Goal: Task Accomplishment & Management: Use online tool/utility

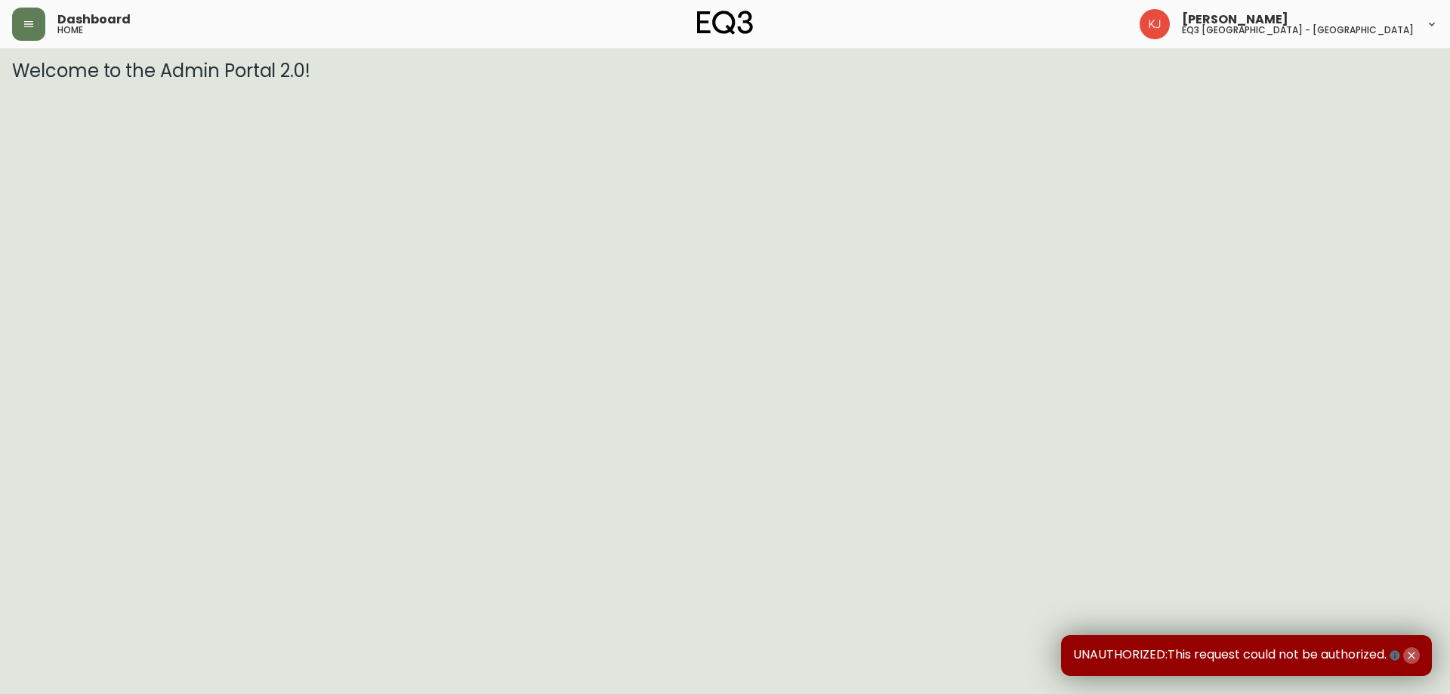
click at [1410, 655] on icon "button" at bounding box center [1410, 655] width 7 height 7
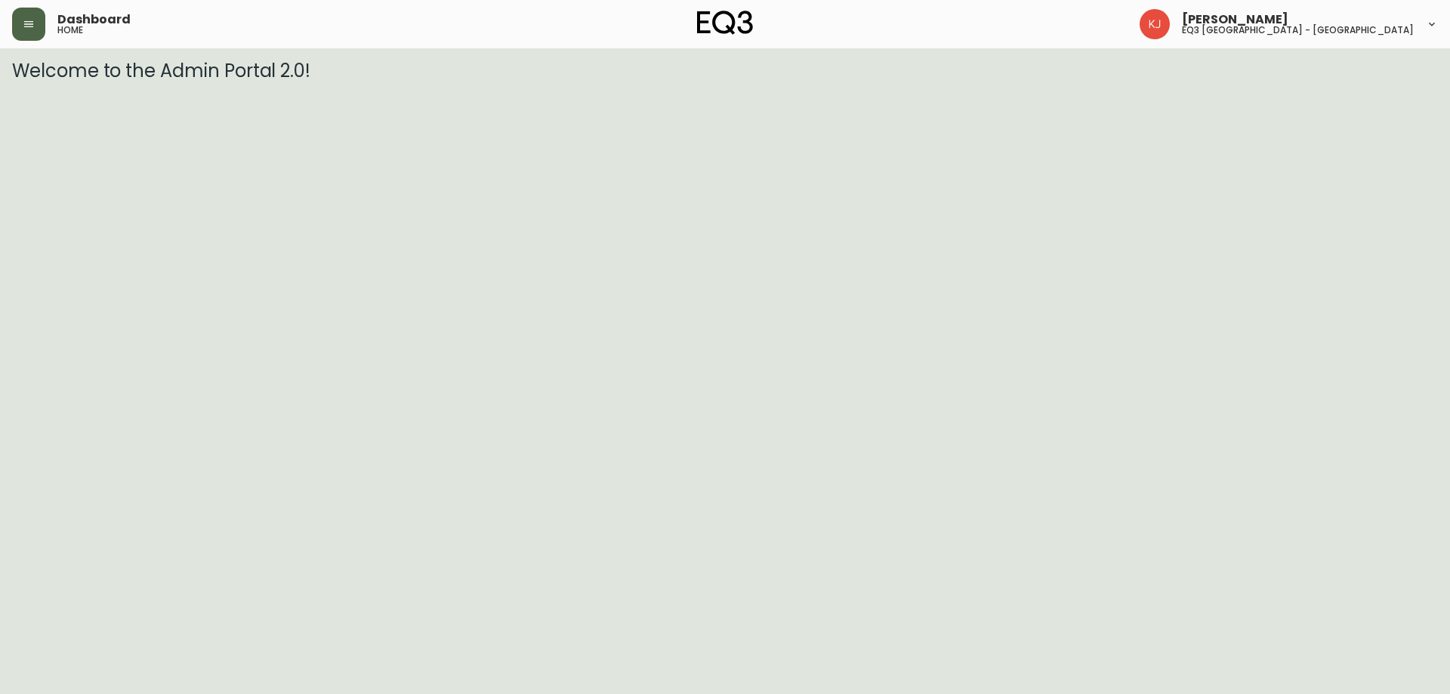
click at [20, 25] on button "button" at bounding box center [28, 24] width 33 height 33
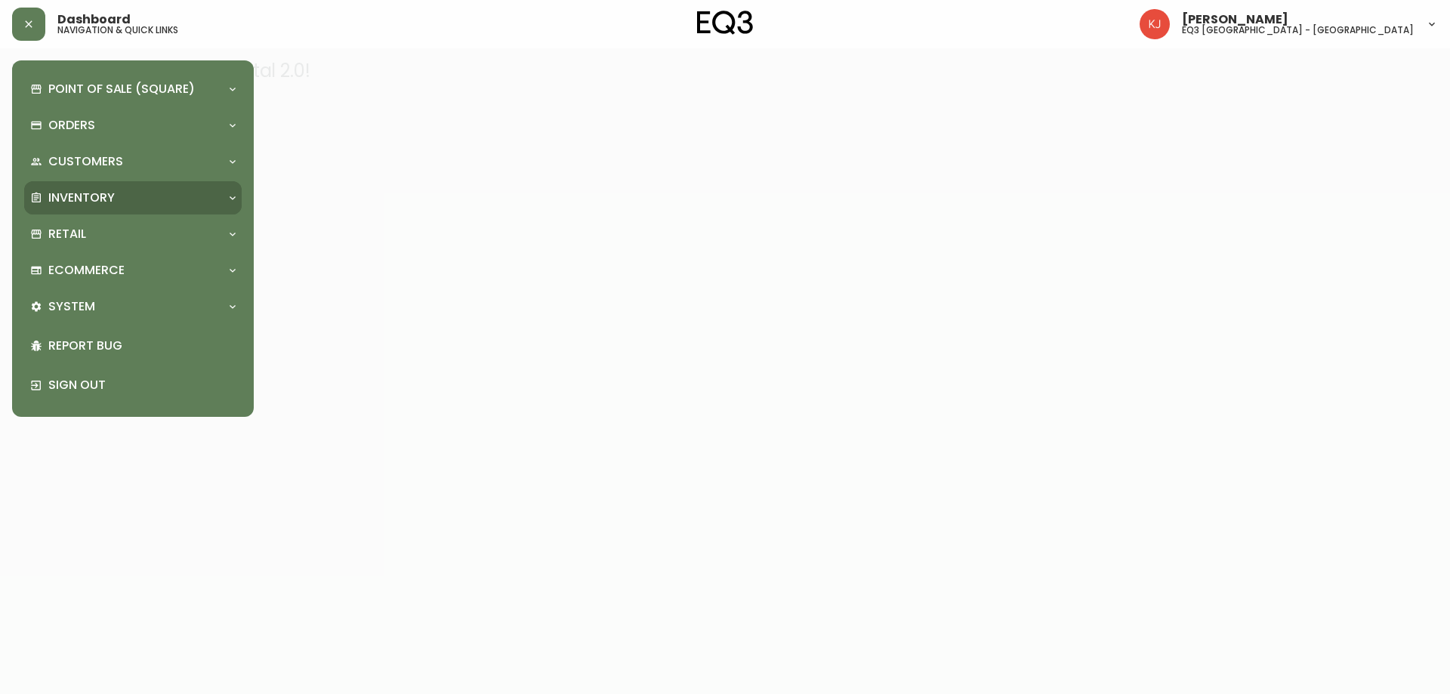
click at [34, 195] on icon at bounding box center [36, 198] width 12 height 12
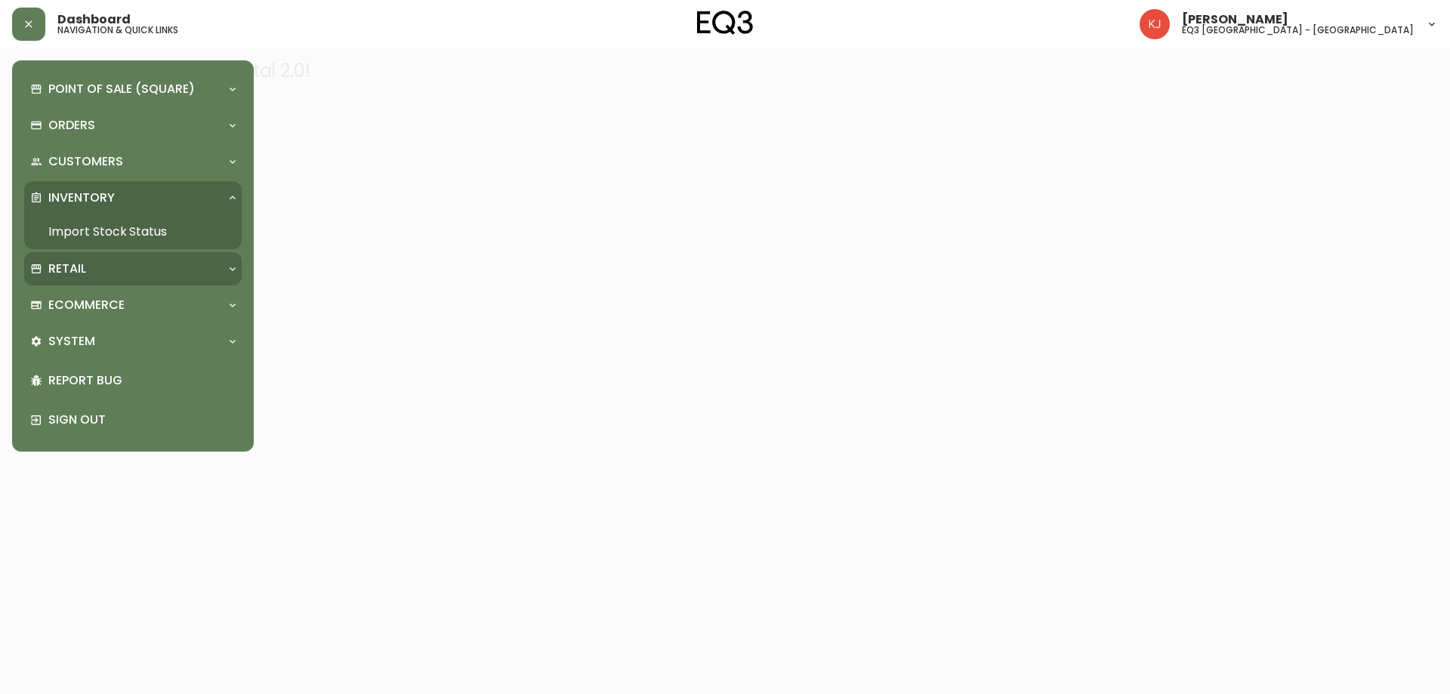
click at [51, 252] on div "Retail" at bounding box center [132, 268] width 217 height 33
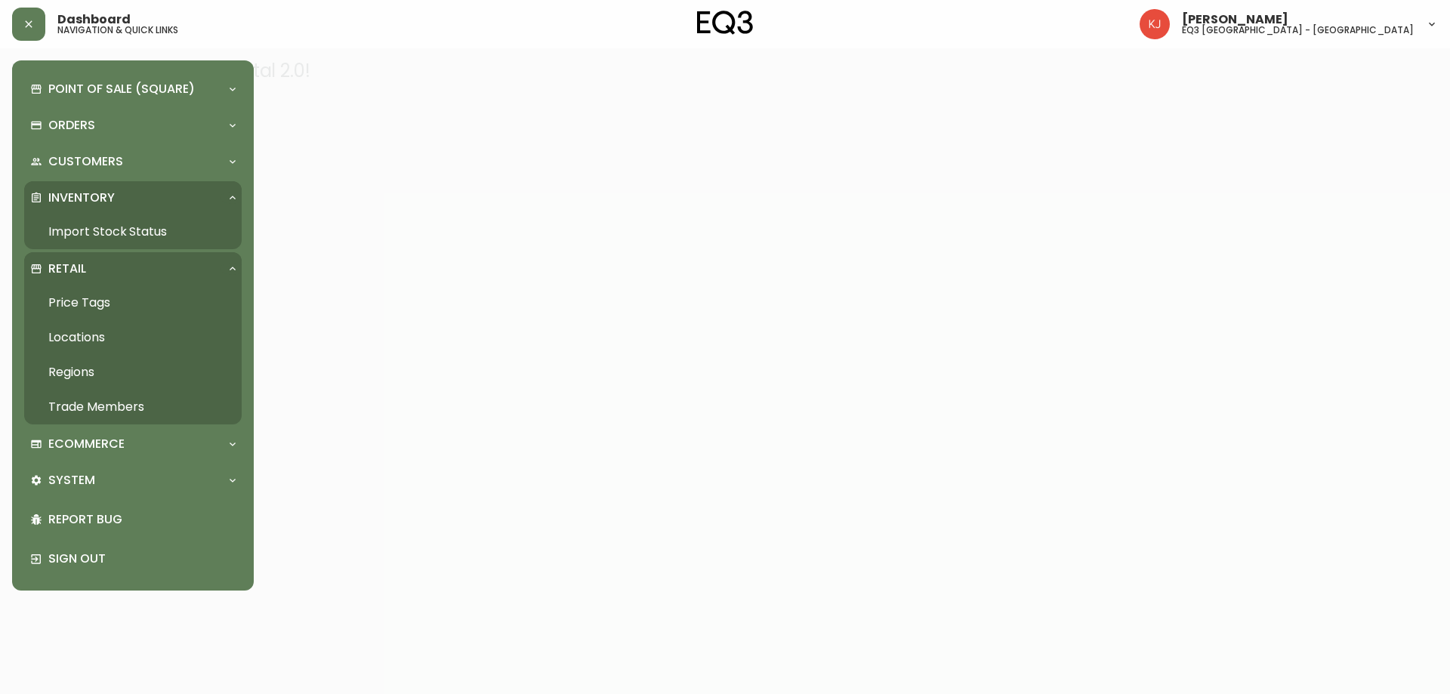
click at [60, 304] on link "Price Tags" at bounding box center [132, 302] width 217 height 35
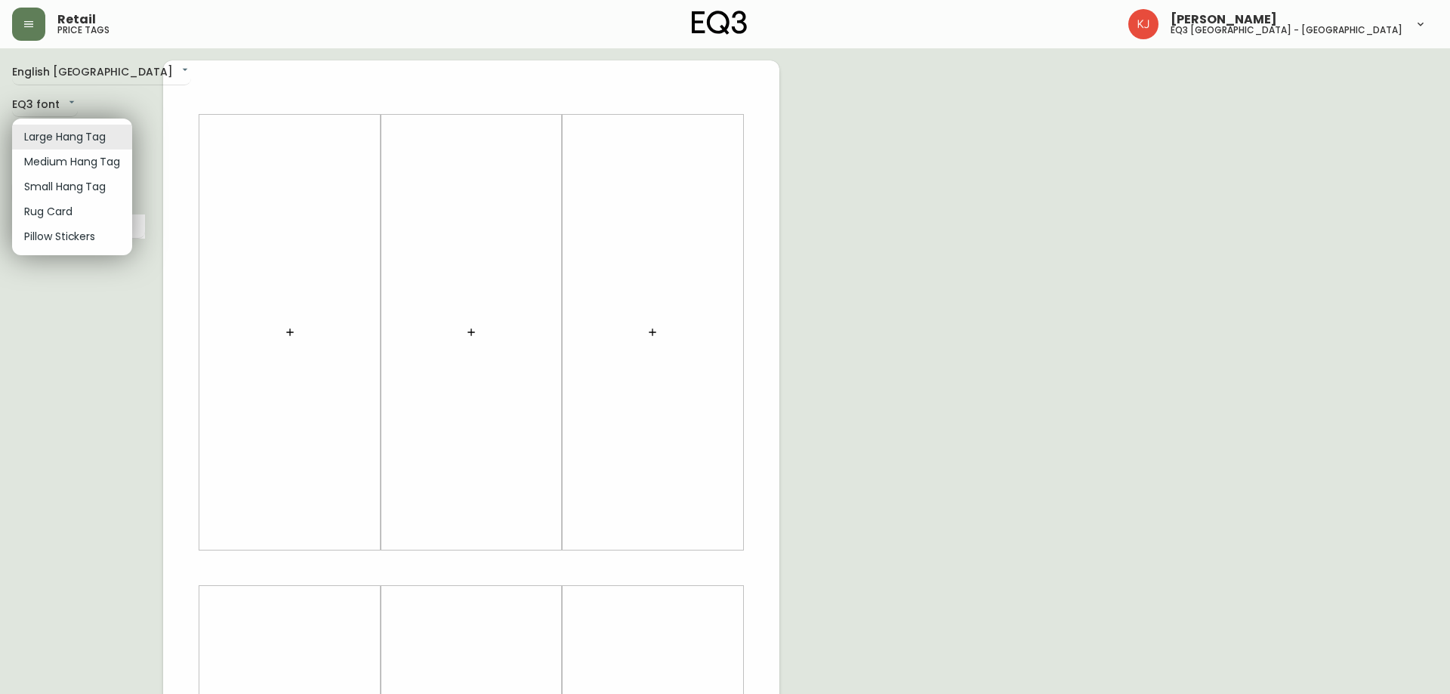
click at [109, 137] on body "Retail price tags [PERSON_NAME] eq3 [GEOGRAPHIC_DATA] - [GEOGRAPHIC_DATA] Engli…" at bounding box center [725, 537] width 1450 height 1075
click at [88, 165] on li "Medium Hang Tag" at bounding box center [72, 162] width 120 height 25
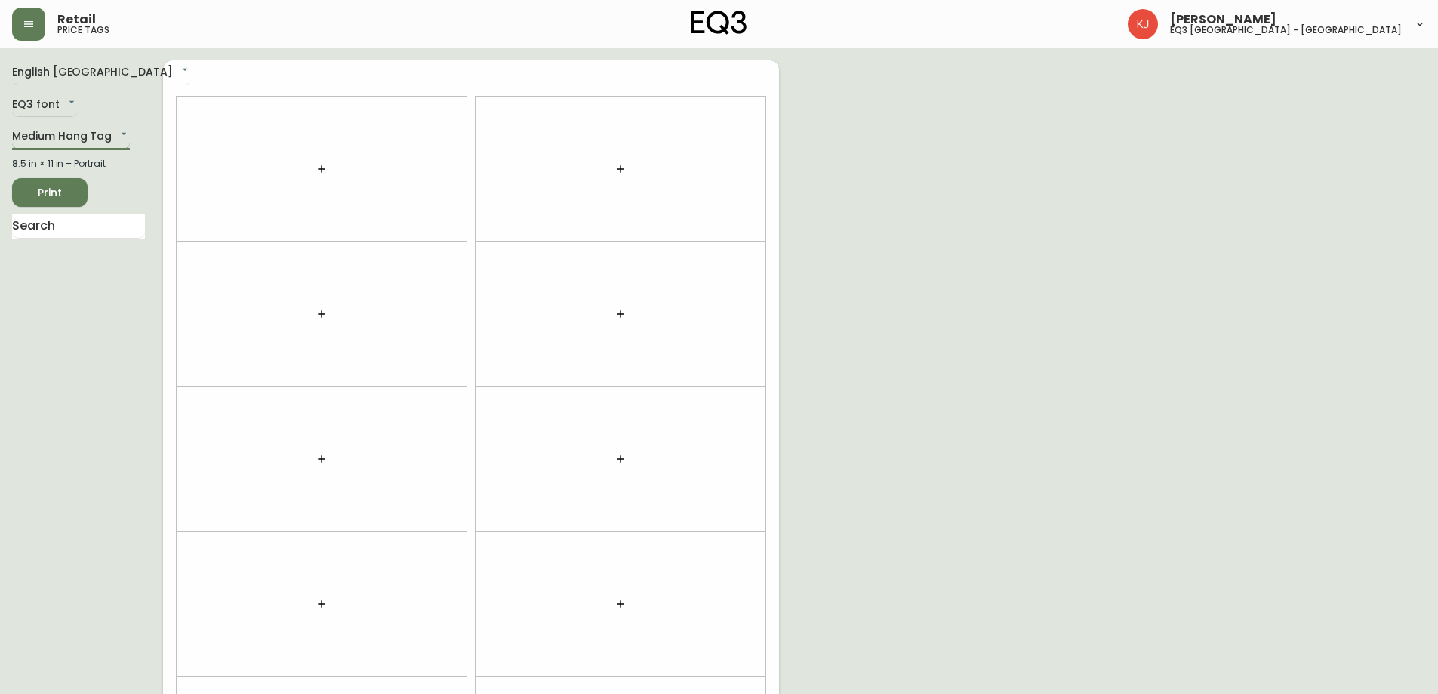
click at [97, 137] on body "Retail price tags [PERSON_NAME] eq3 [GEOGRAPHIC_DATA] - [GEOGRAPHIC_DATA] Engli…" at bounding box center [719, 429] width 1438 height 858
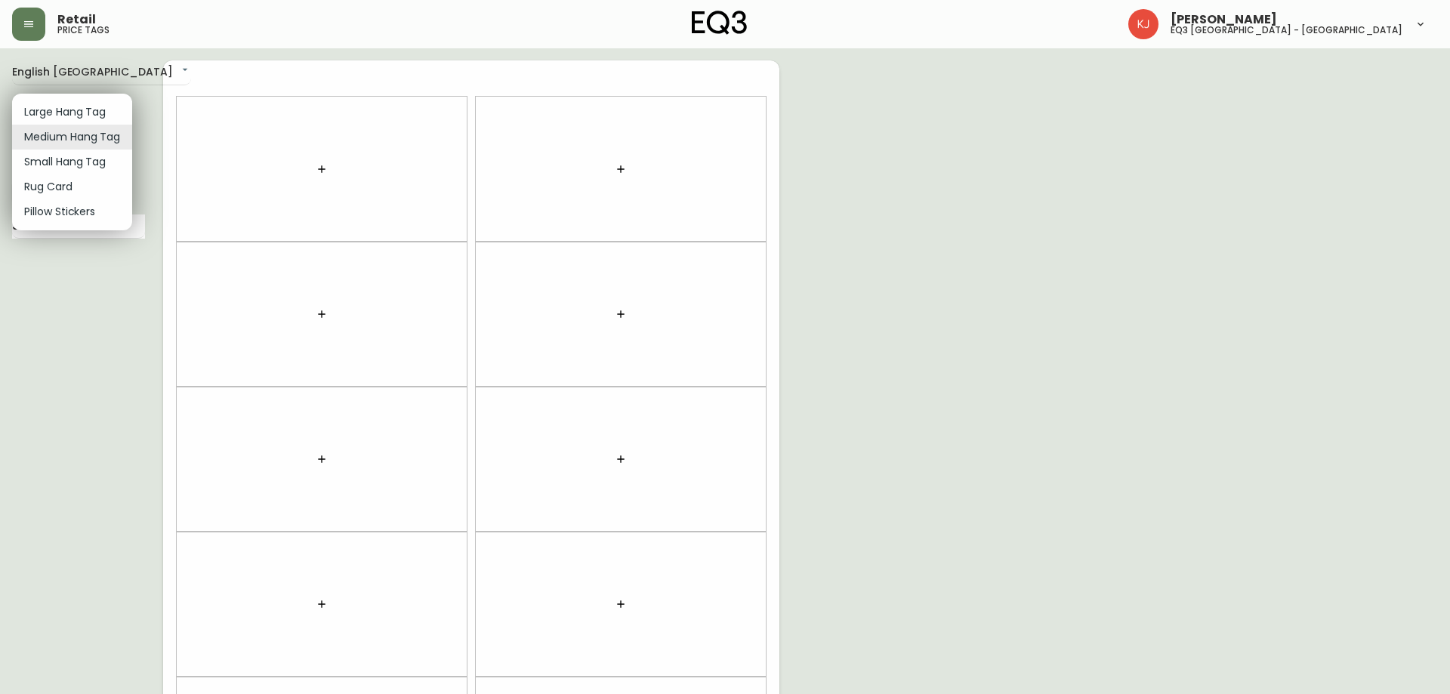
click at [88, 165] on li "Small Hang Tag" at bounding box center [72, 162] width 120 height 25
type input "small"
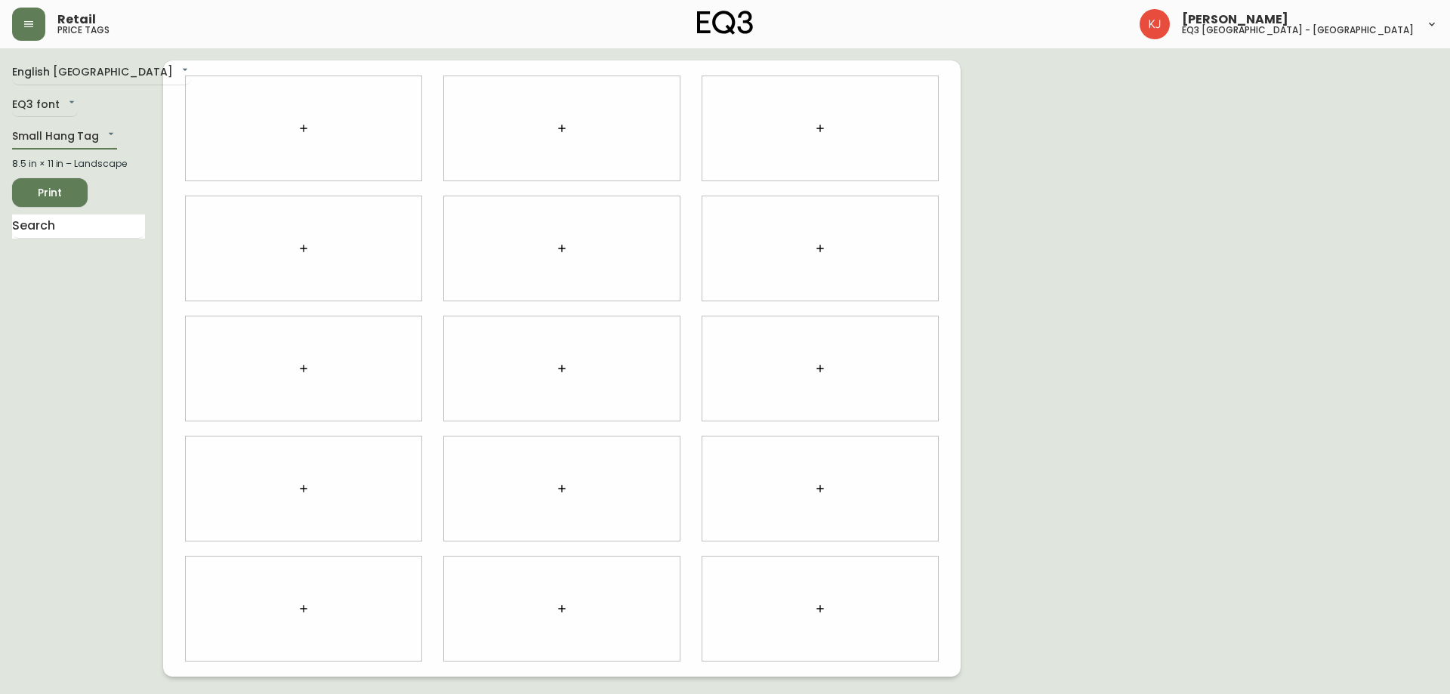
click at [285, 133] on div at bounding box center [304, 128] width 236 height 104
click at [297, 127] on button "button" at bounding box center [303, 128] width 30 height 30
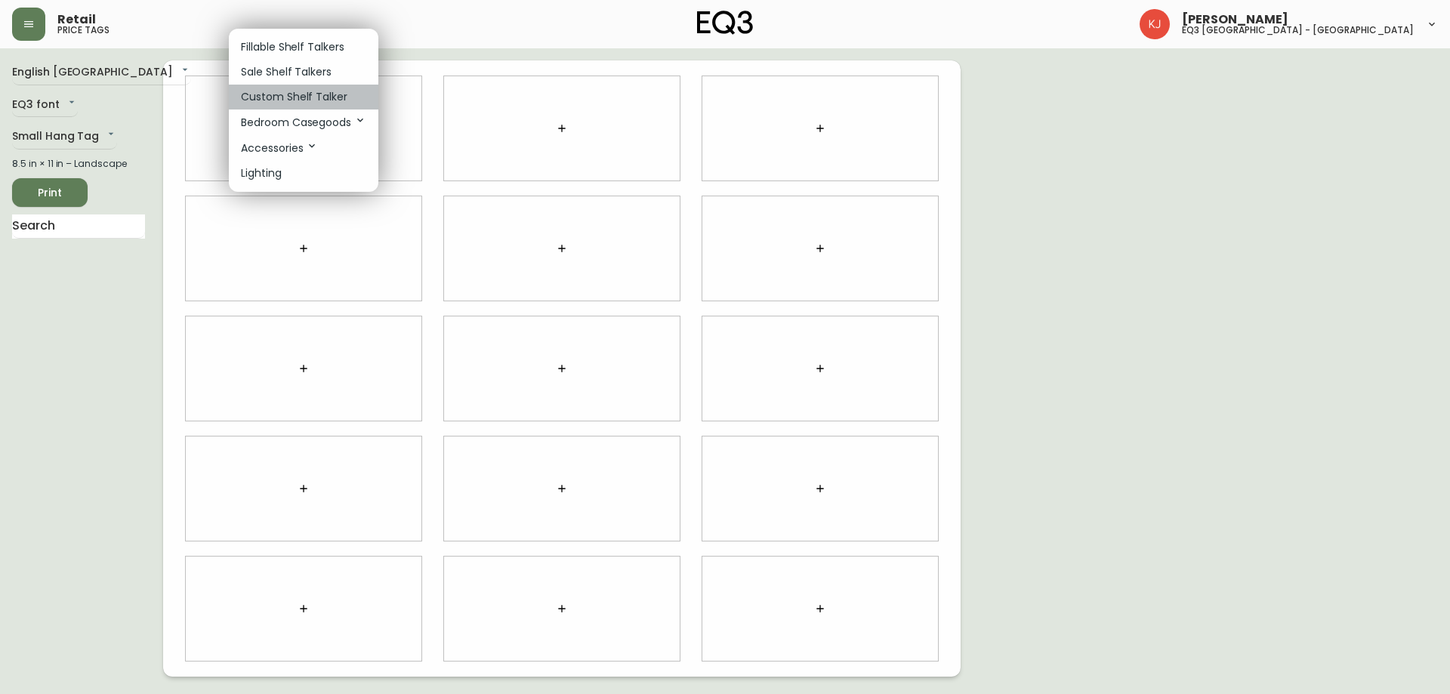
click at [314, 91] on p "Custom Shelf Talker" at bounding box center [294, 97] width 106 height 16
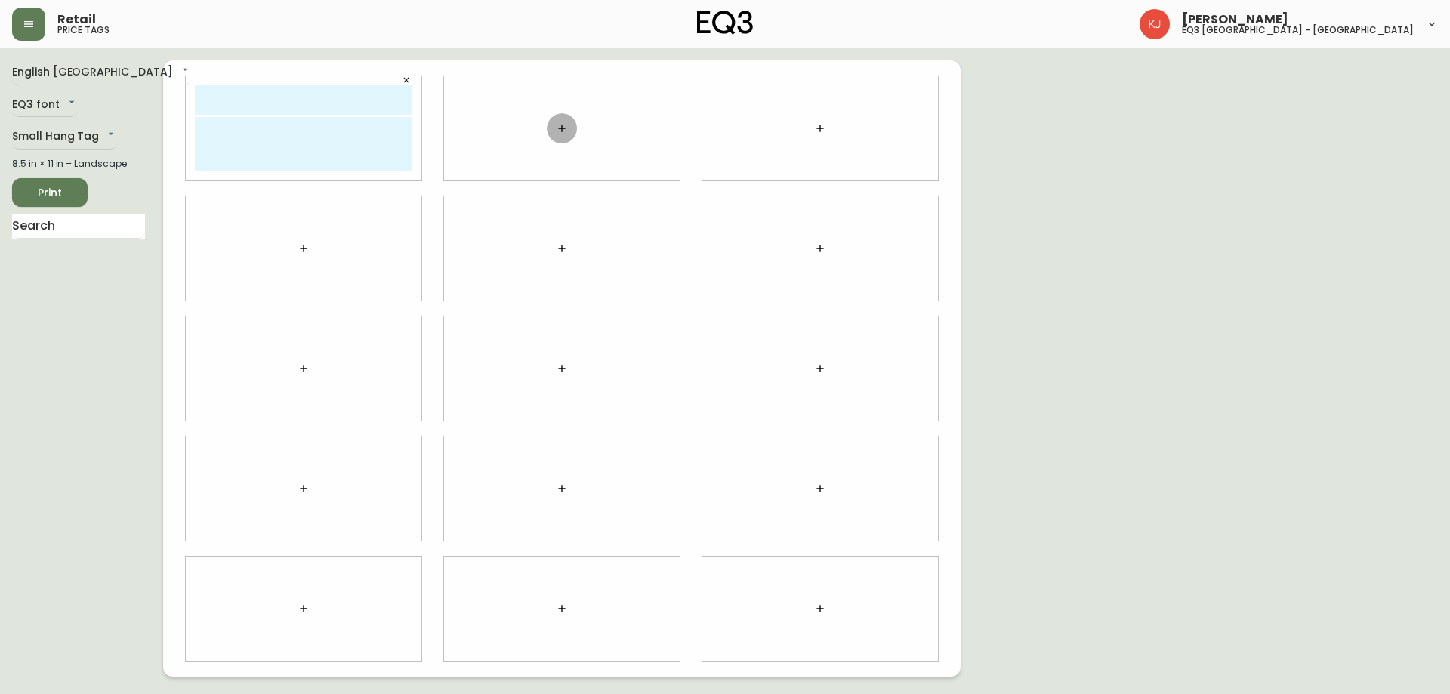
click at [565, 130] on icon "button" at bounding box center [562, 128] width 12 height 12
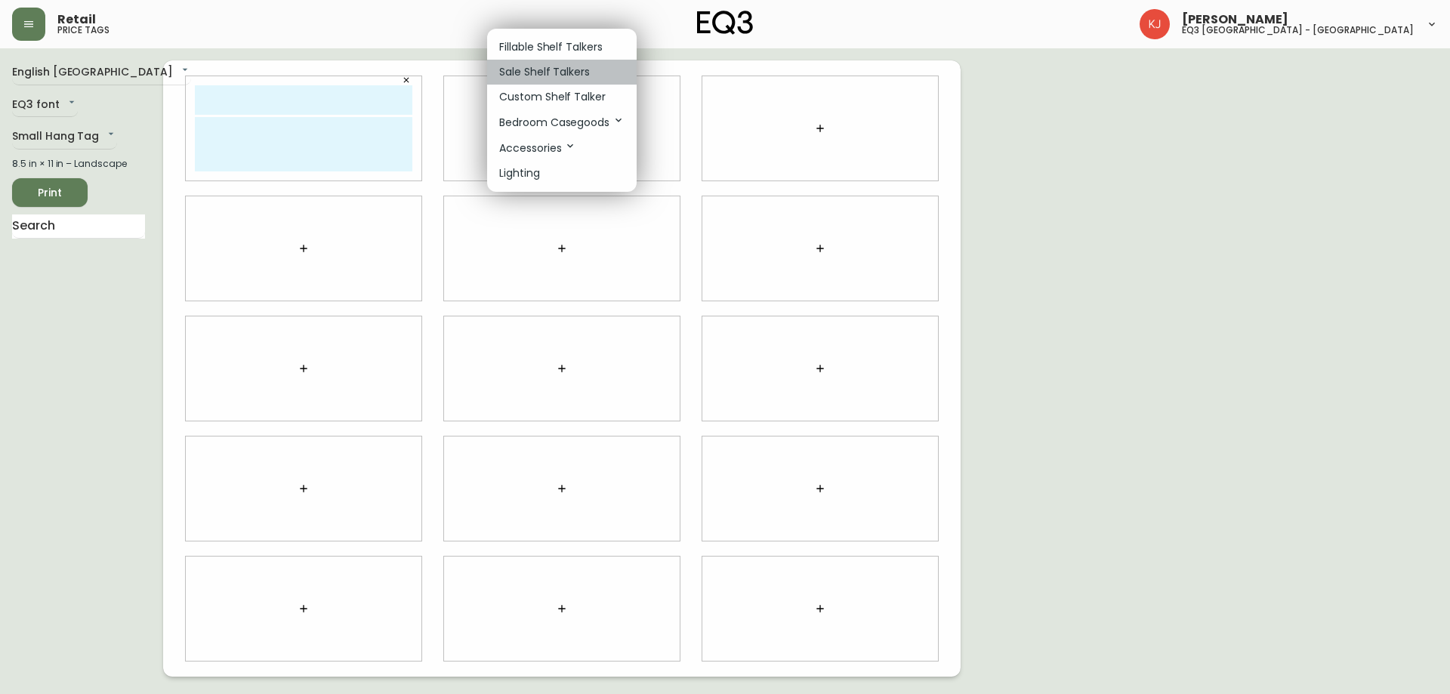
click at [543, 66] on p "Sale Shelf Talkers" at bounding box center [544, 72] width 91 height 16
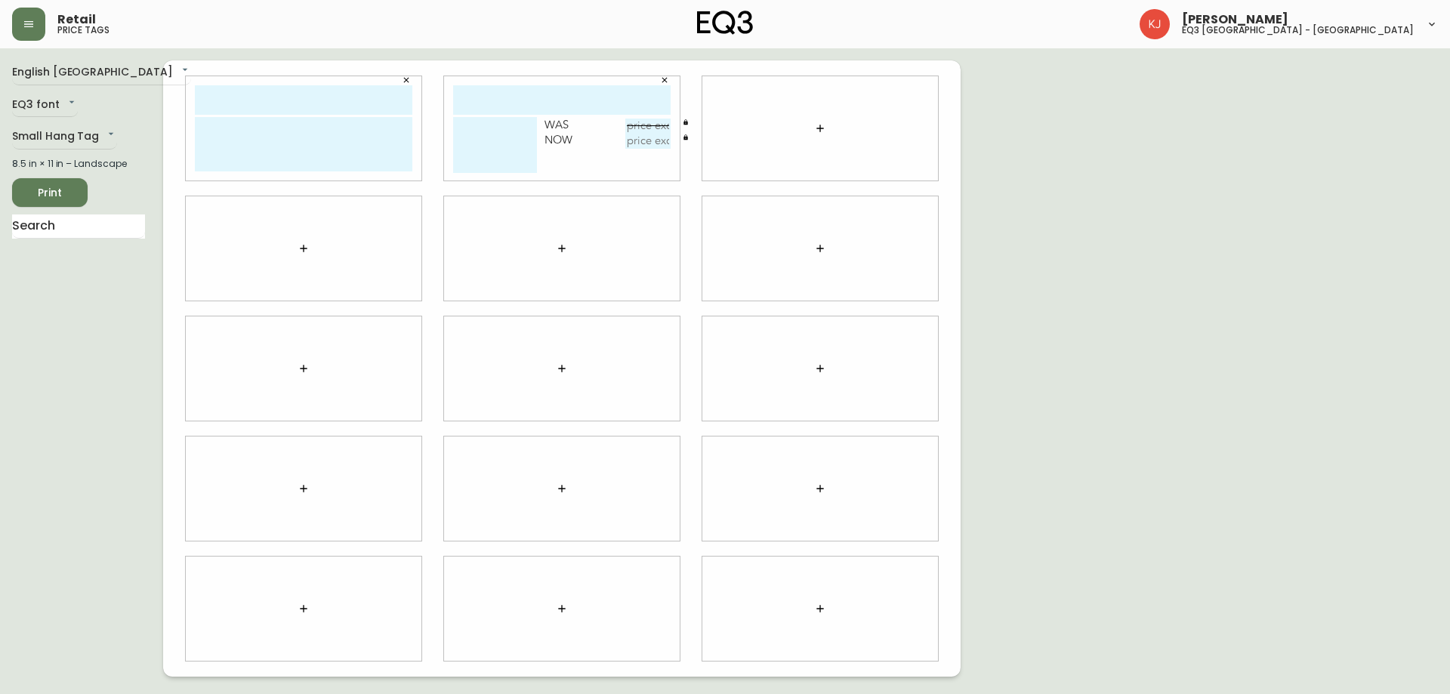
click at [661, 72] on button "button" at bounding box center [664, 80] width 23 height 23
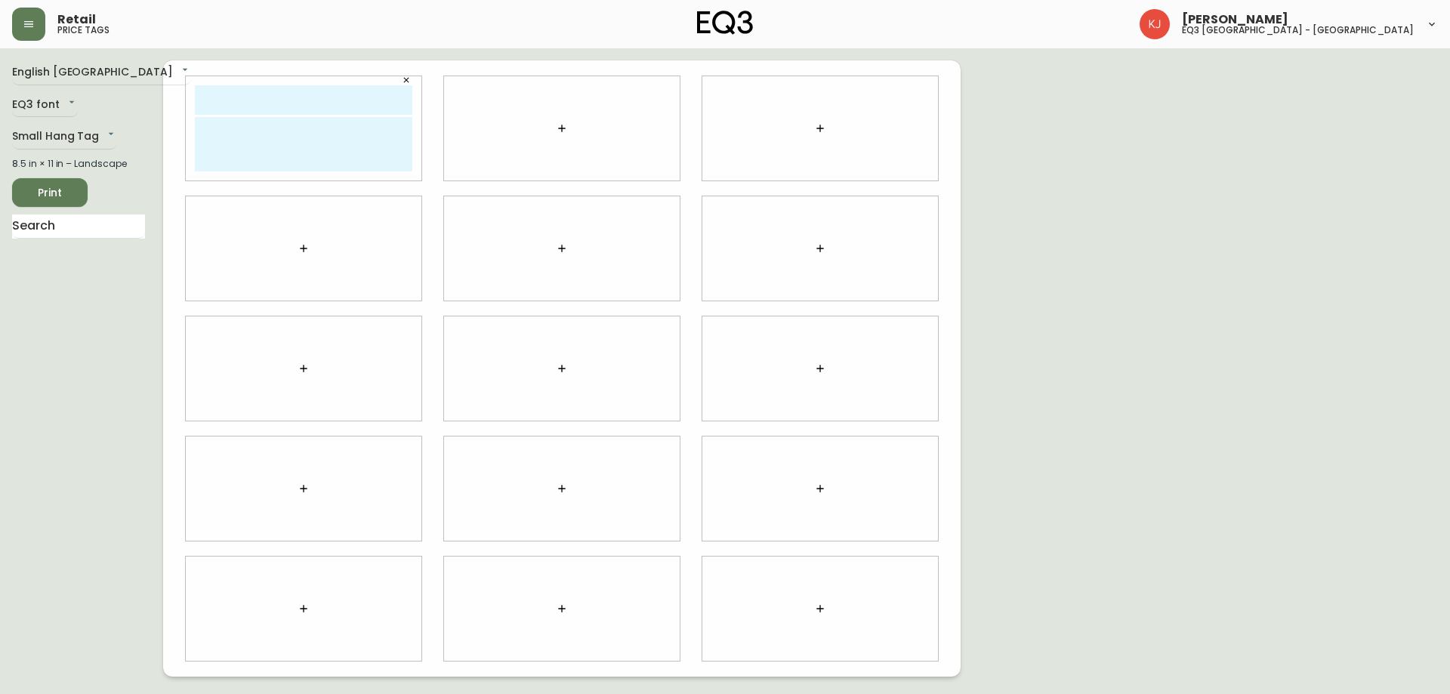
click at [565, 125] on icon "button" at bounding box center [562, 128] width 12 height 12
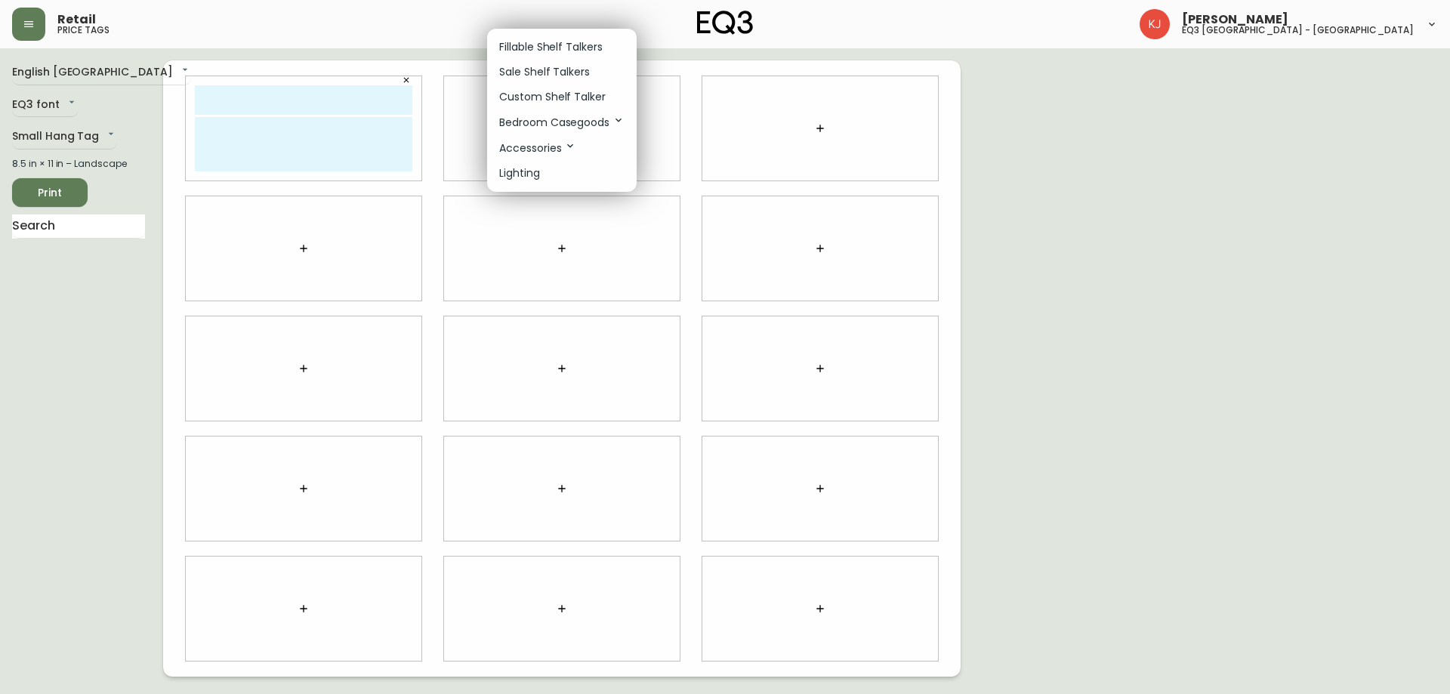
click at [565, 92] on p "Custom Shelf Talker" at bounding box center [552, 97] width 106 height 16
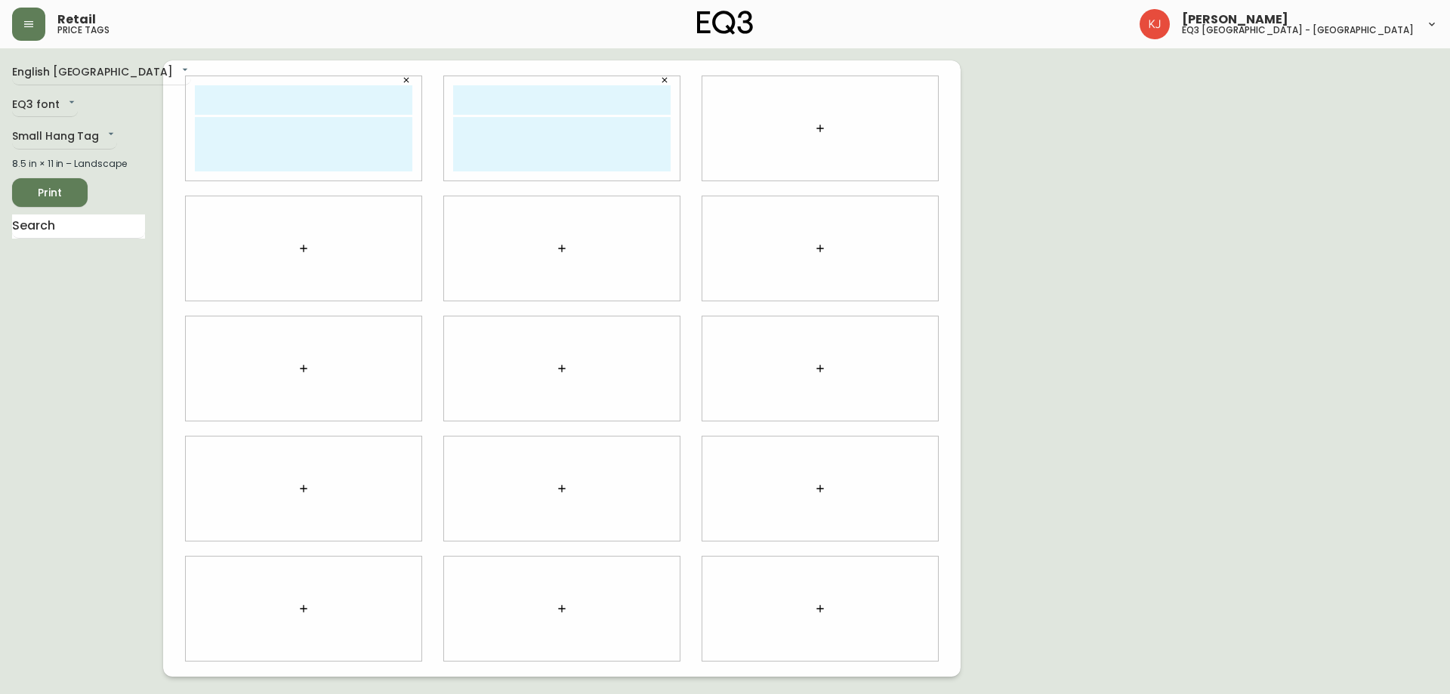
click at [815, 128] on icon "button" at bounding box center [820, 128] width 12 height 12
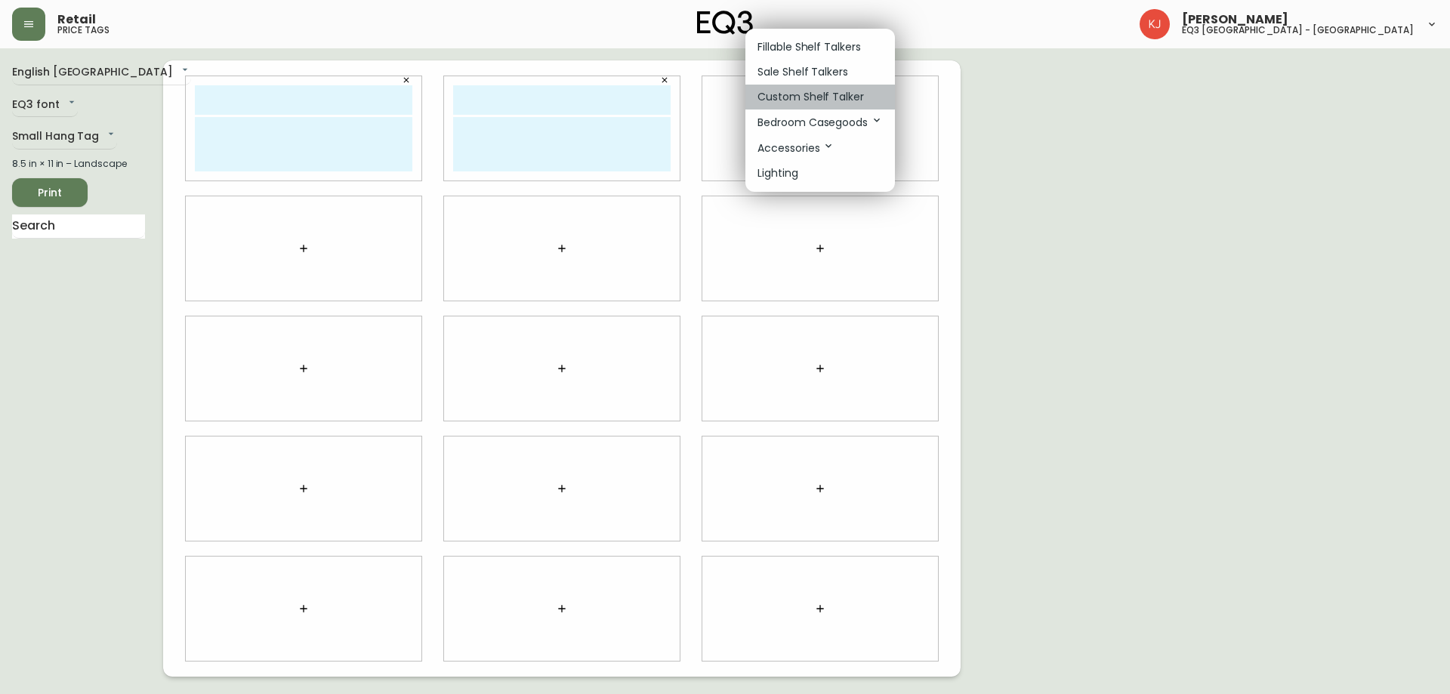
click at [810, 91] on p "Custom Shelf Talker" at bounding box center [810, 97] width 106 height 16
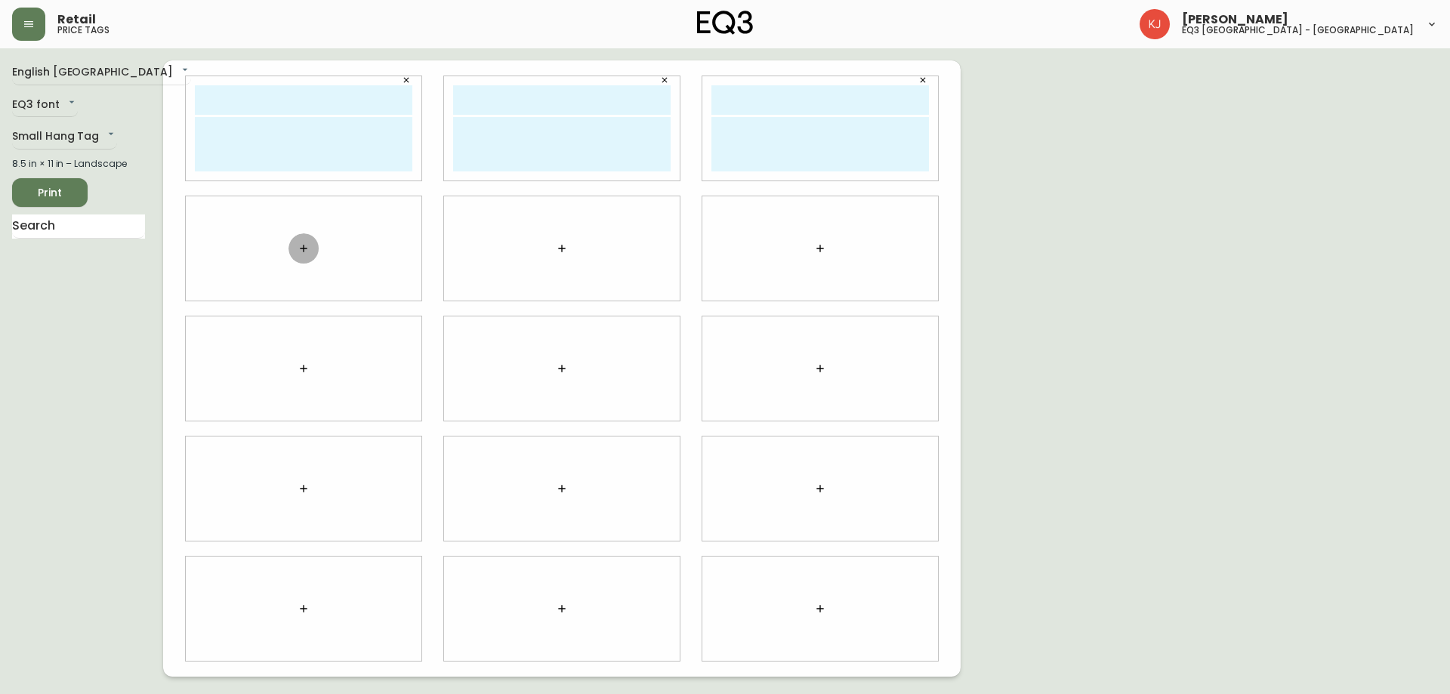
click at [310, 247] on button "button" at bounding box center [303, 248] width 30 height 30
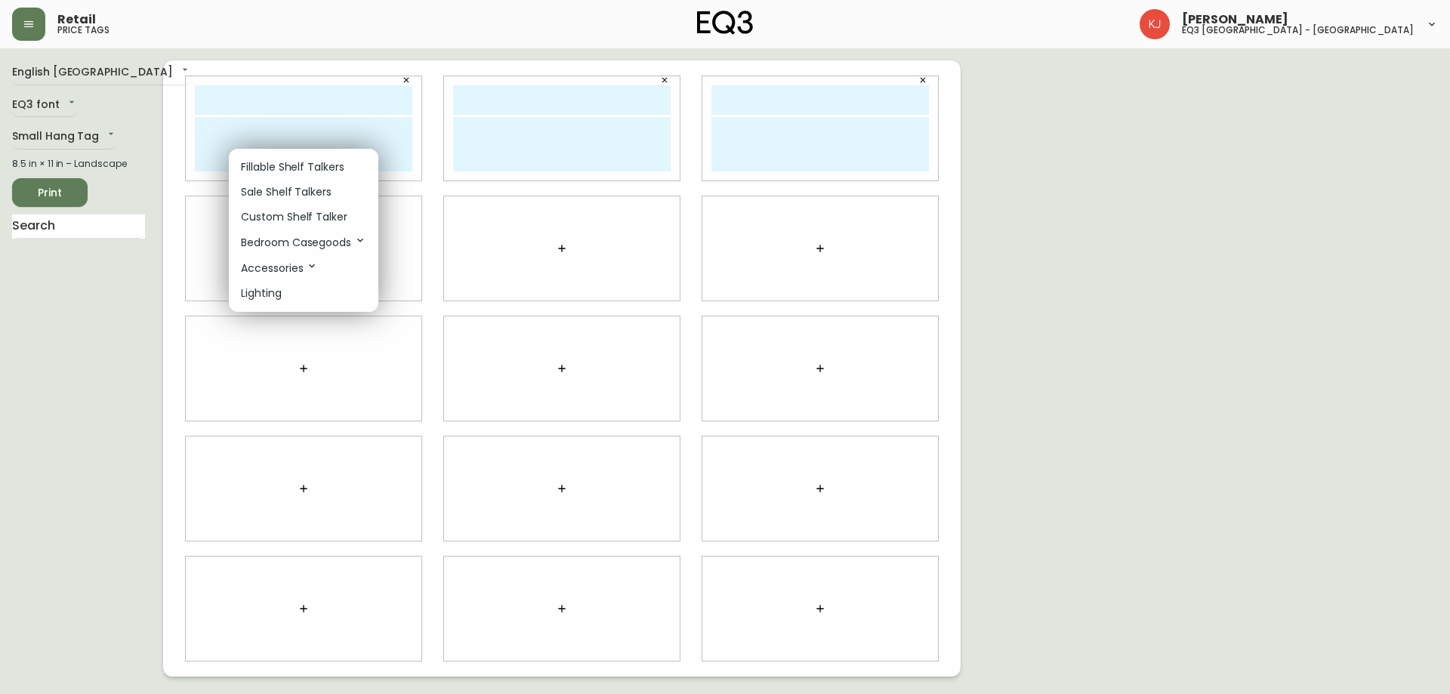
click at [312, 217] on p "Custom Shelf Talker" at bounding box center [294, 217] width 106 height 16
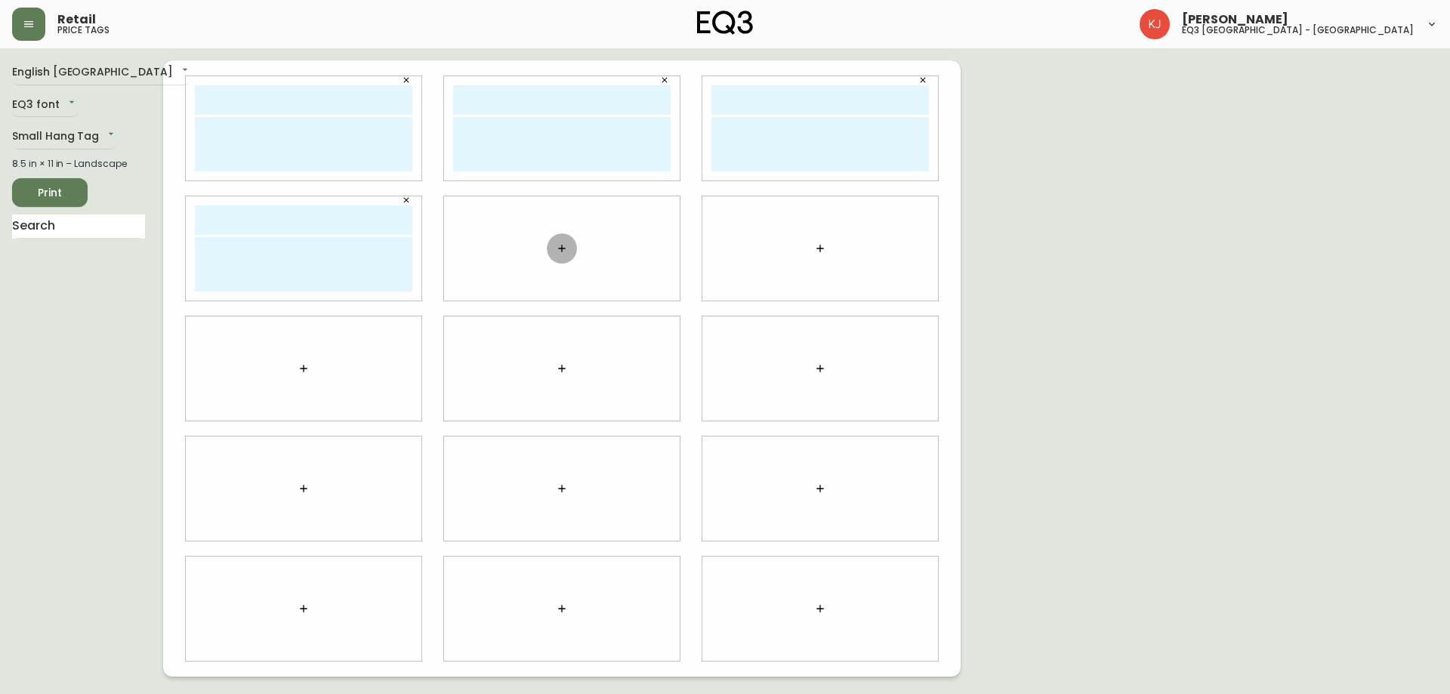
click at [556, 242] on icon "button" at bounding box center [562, 248] width 12 height 12
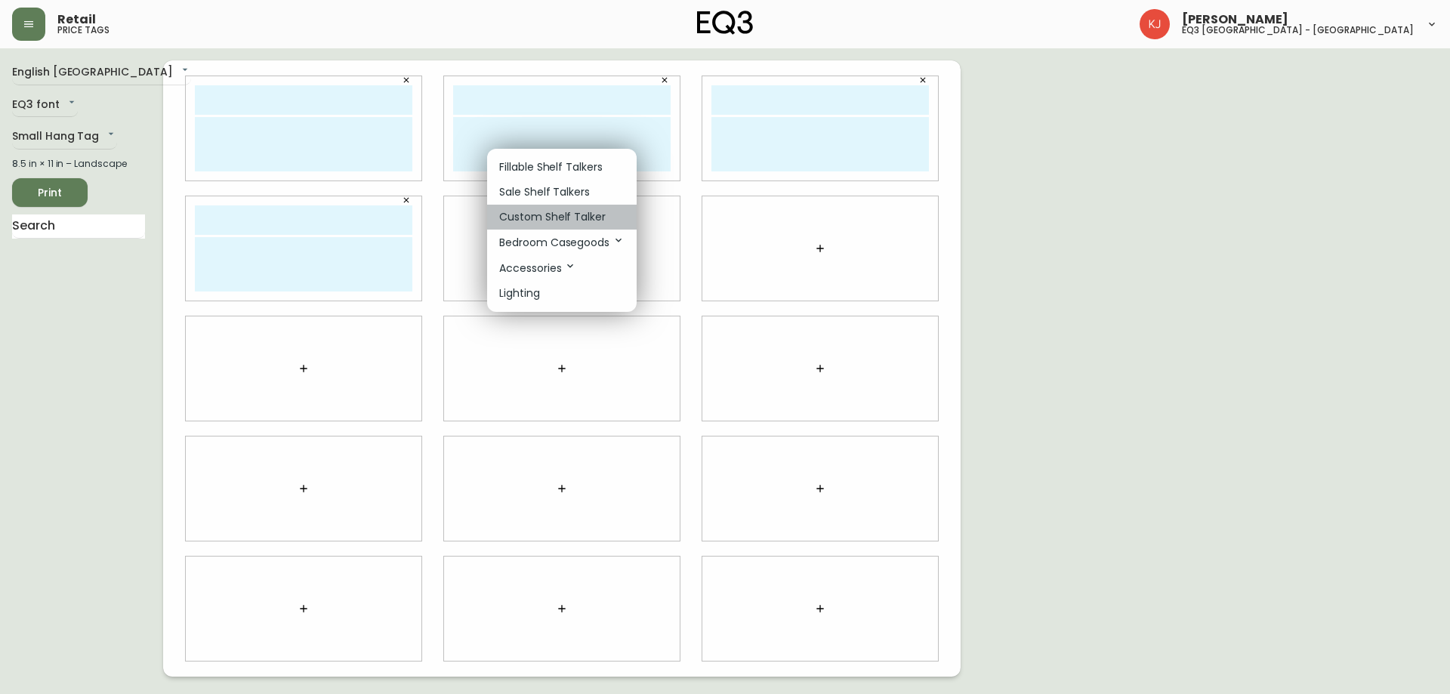
click at [543, 208] on li "Custom Shelf Talker" at bounding box center [562, 217] width 150 height 25
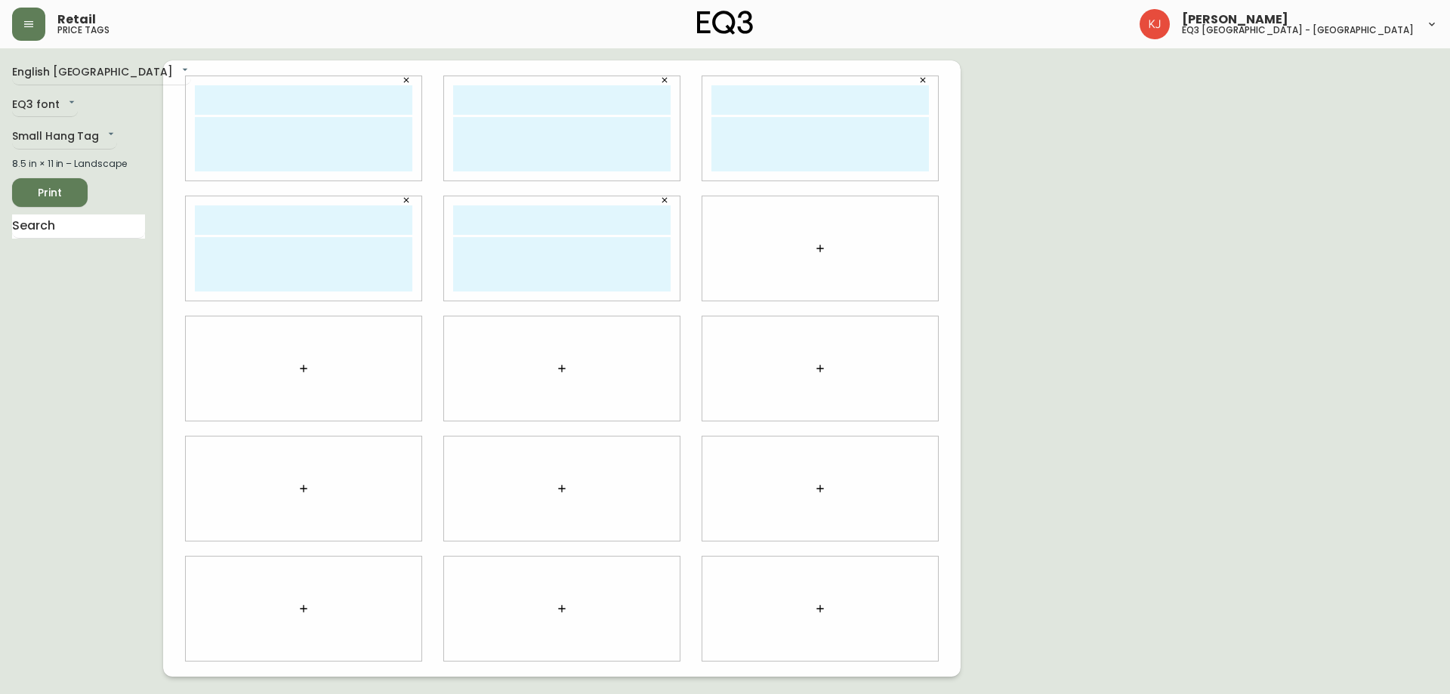
click at [823, 248] on icon "button" at bounding box center [820, 248] width 12 height 12
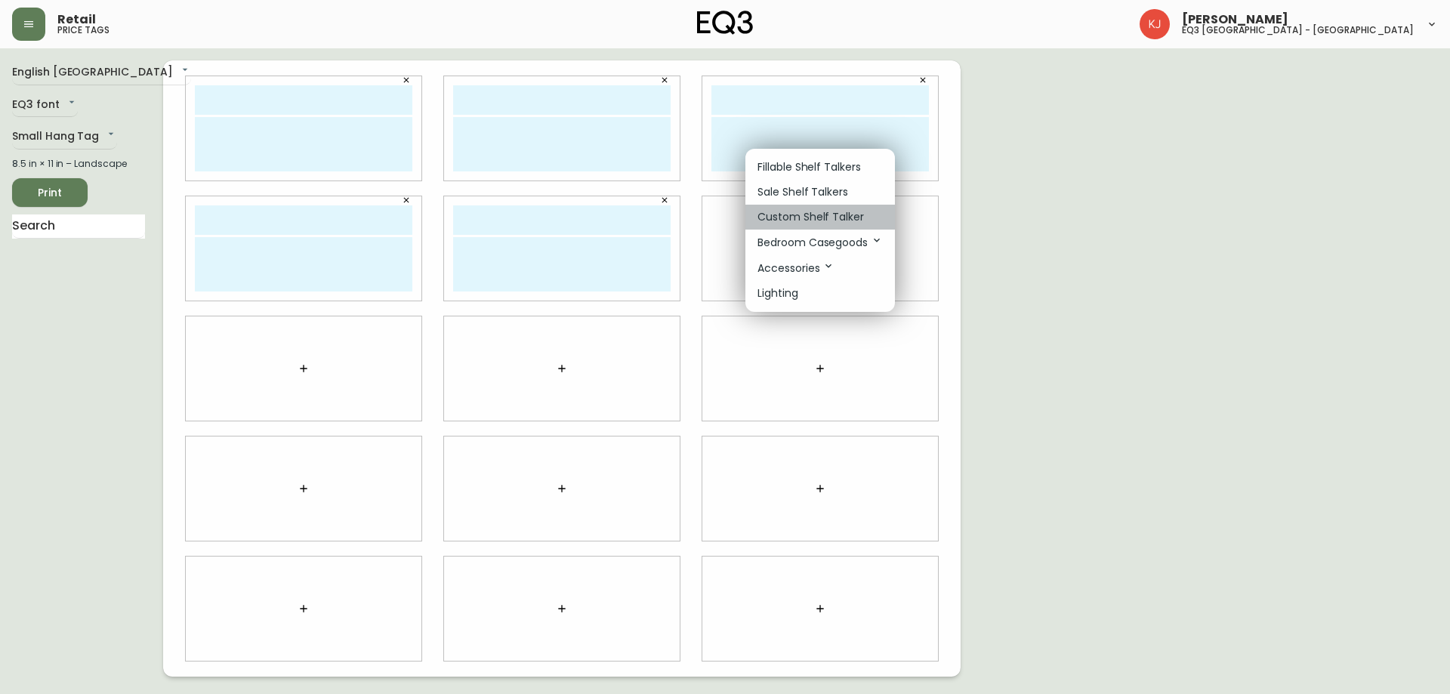
click at [823, 215] on p "Custom Shelf Talker" at bounding box center [810, 217] width 106 height 16
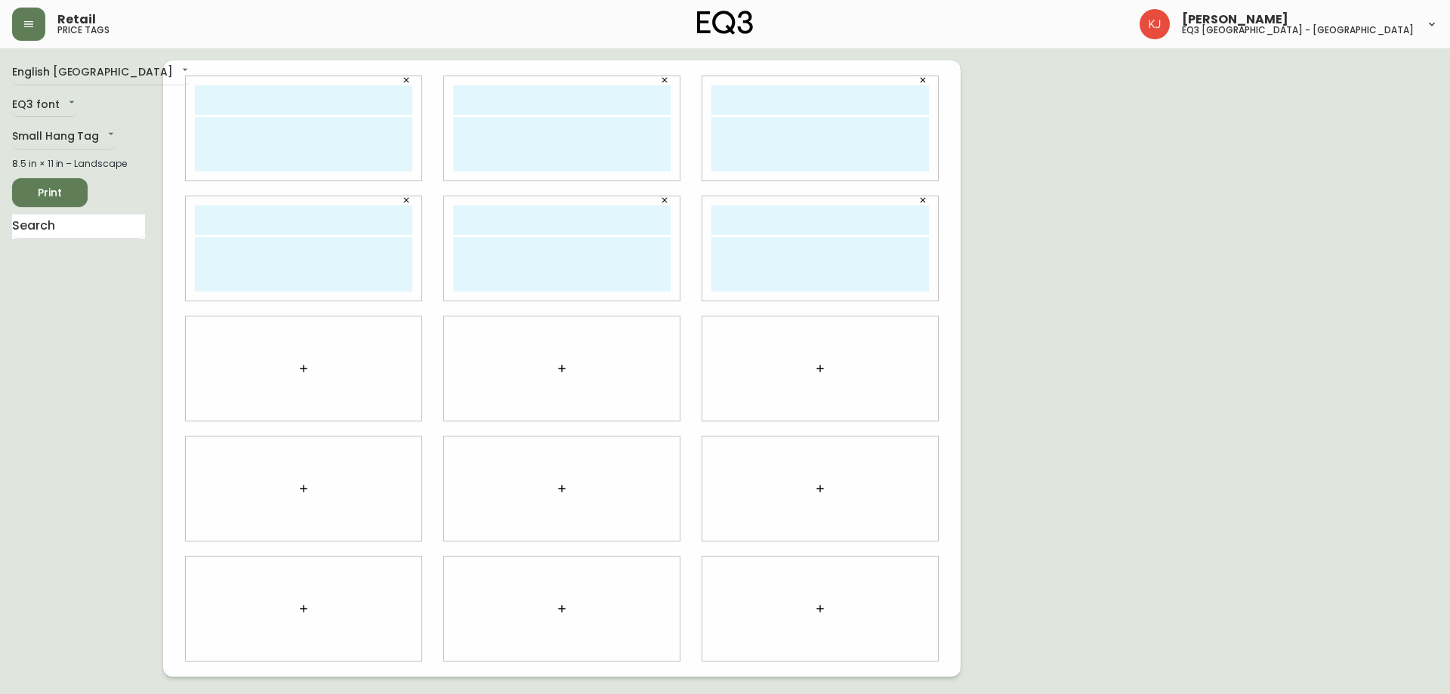
click at [302, 364] on icon "button" at bounding box center [303, 368] width 12 height 12
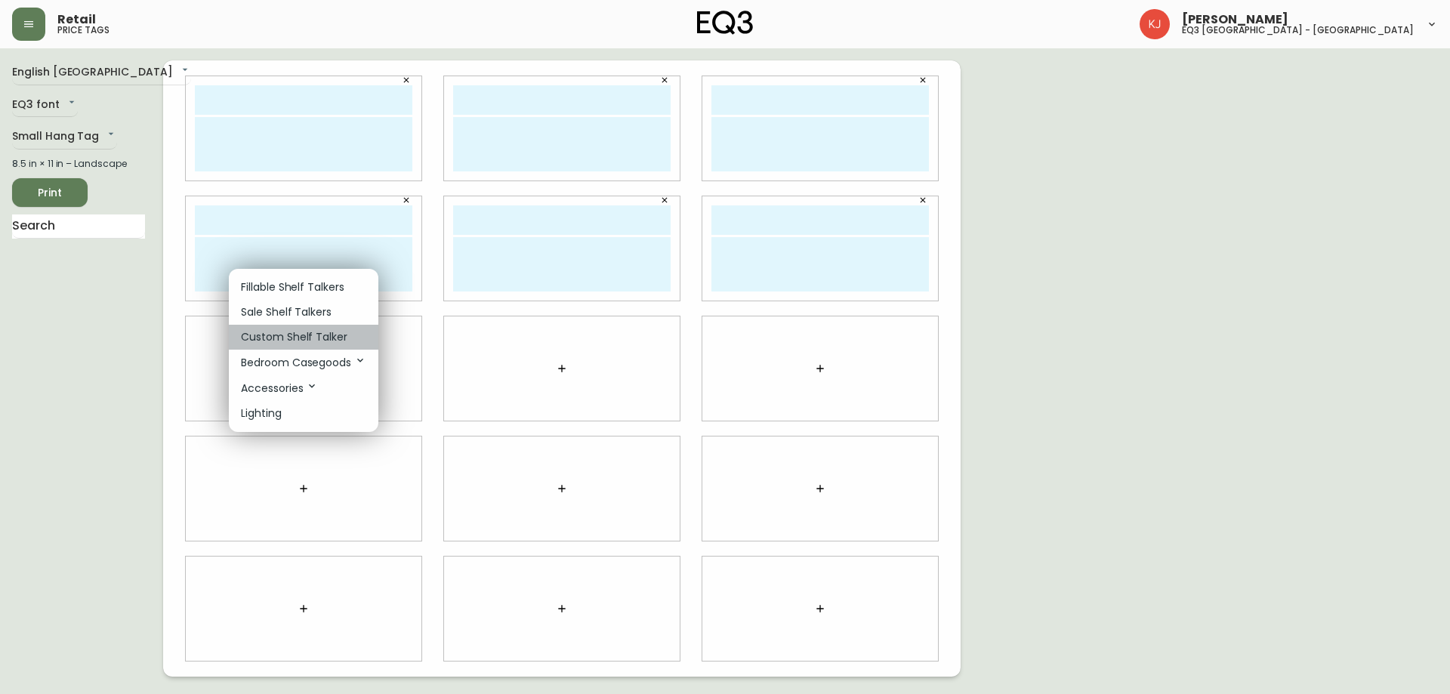
click at [319, 331] on p "Custom Shelf Talker" at bounding box center [294, 337] width 106 height 16
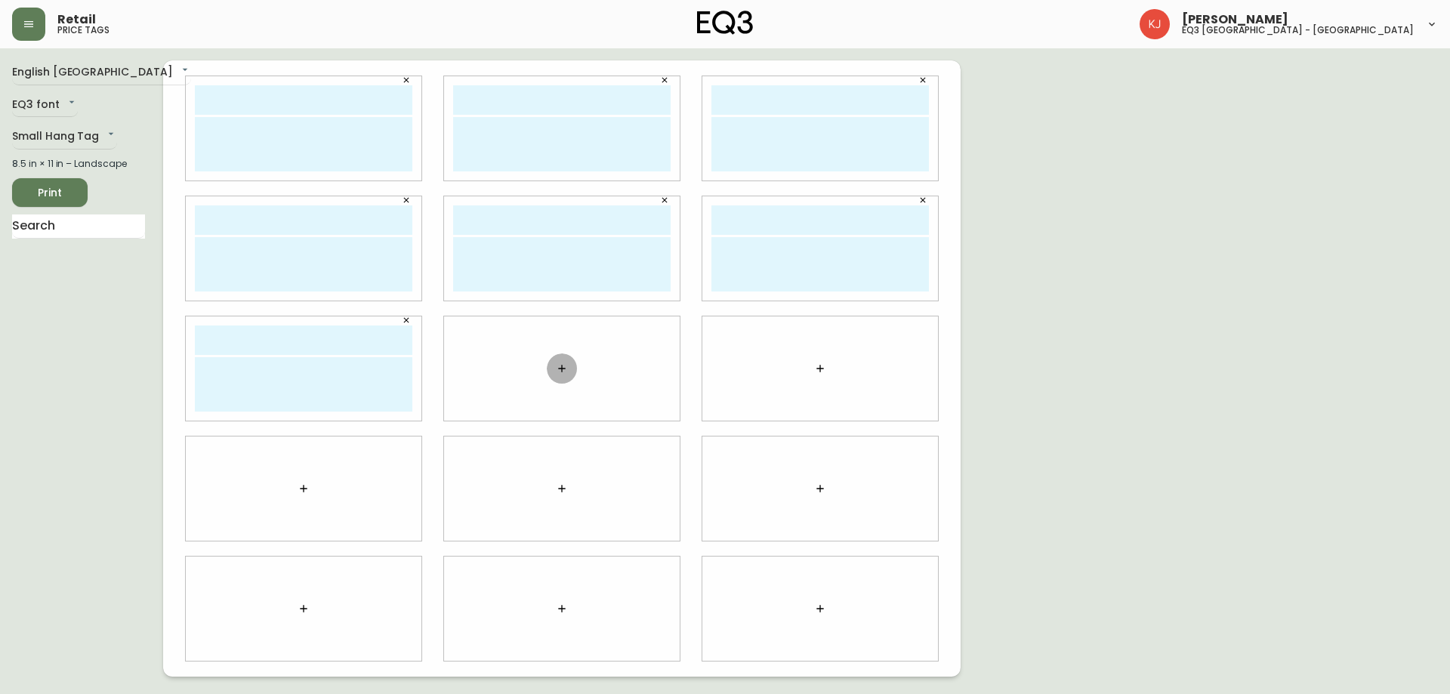
click at [553, 362] on button "button" at bounding box center [562, 368] width 30 height 30
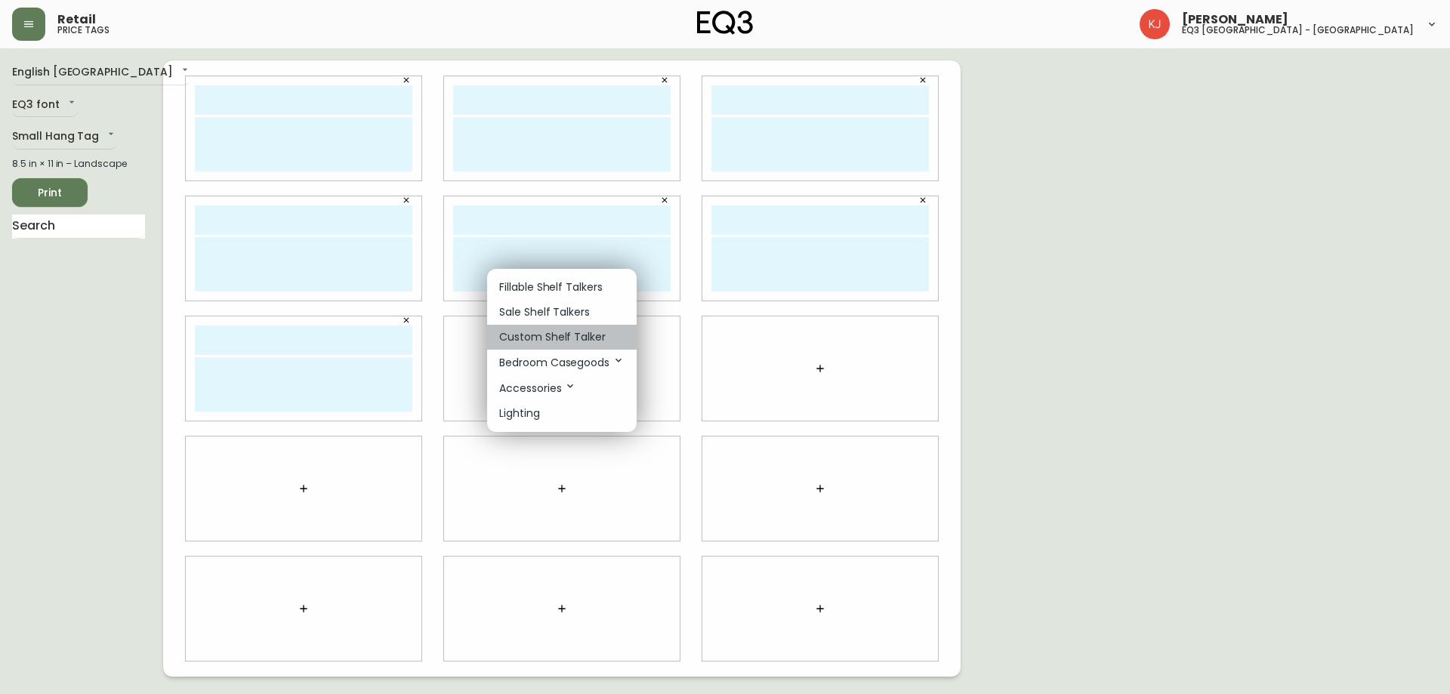
click at [553, 345] on li "Custom Shelf Talker" at bounding box center [562, 337] width 150 height 25
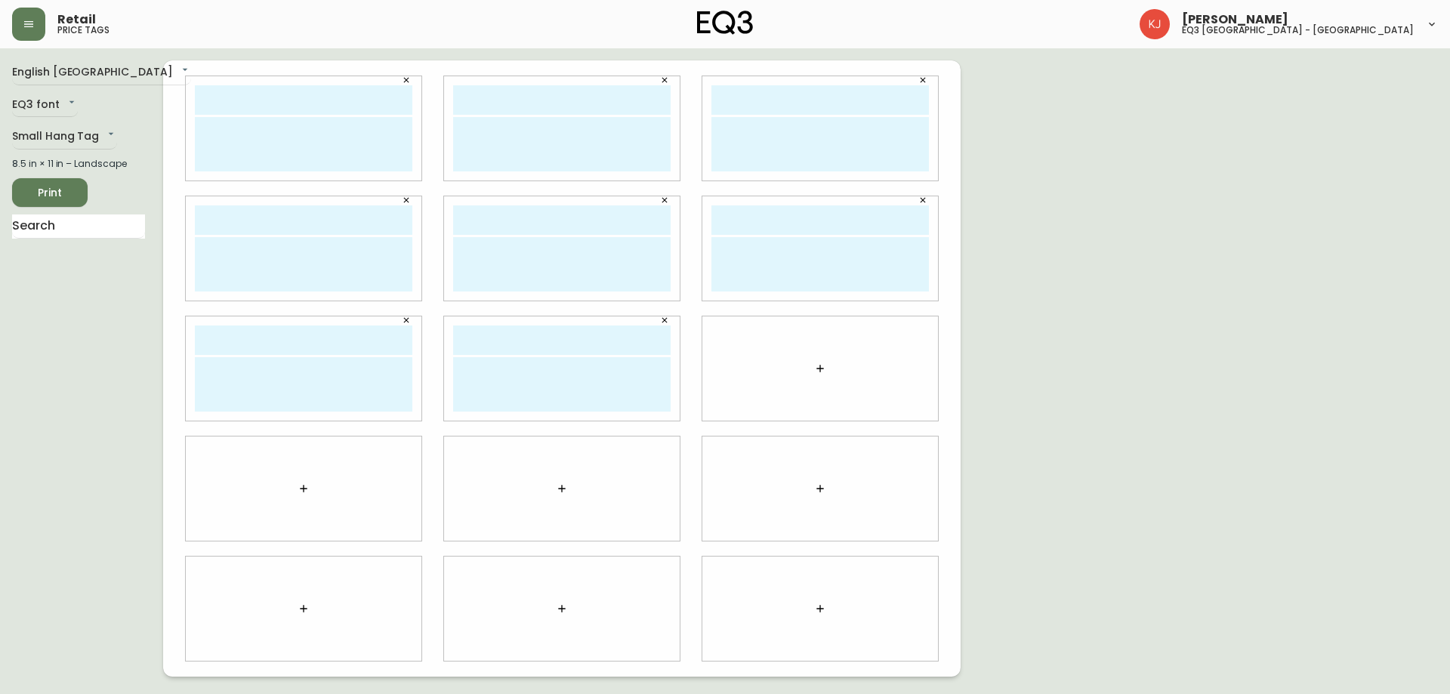
click at [812, 371] on button "button" at bounding box center [820, 368] width 30 height 30
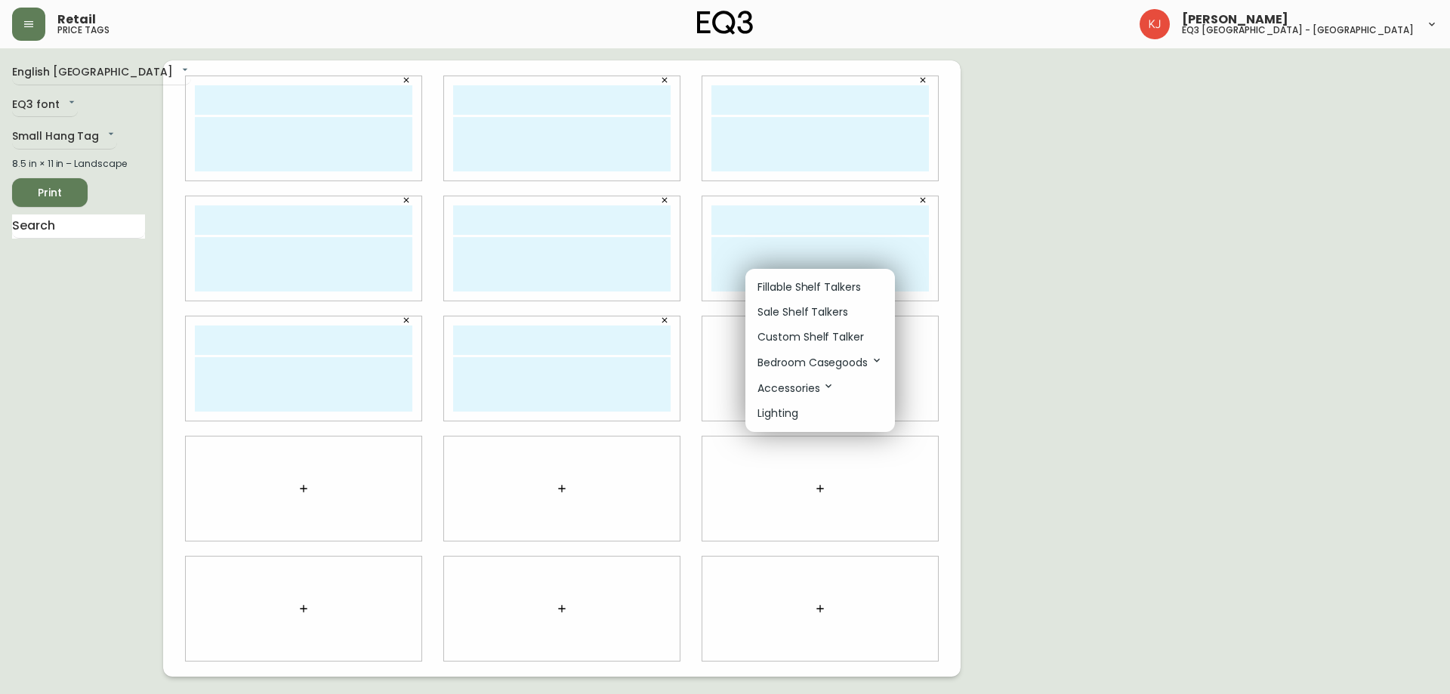
click at [816, 333] on p "Custom Shelf Talker" at bounding box center [810, 337] width 106 height 16
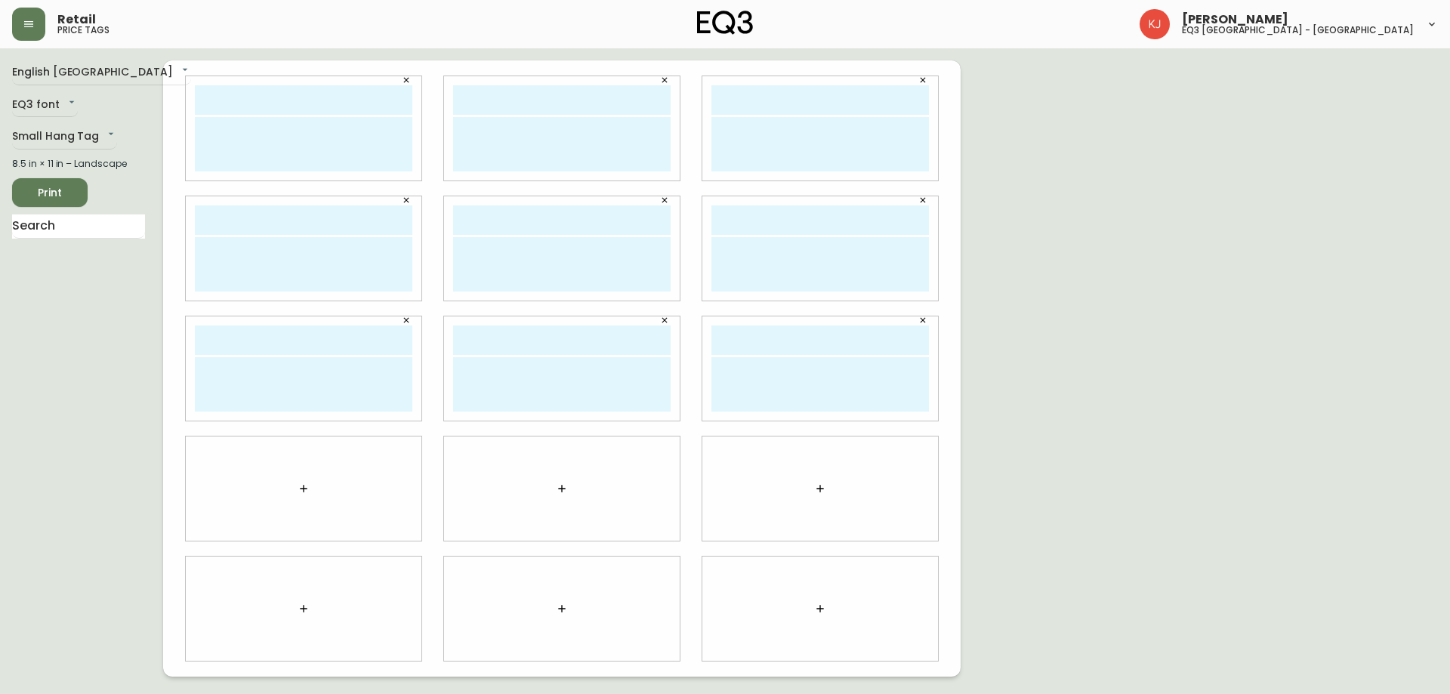
click at [313, 482] on button "button" at bounding box center [303, 488] width 30 height 30
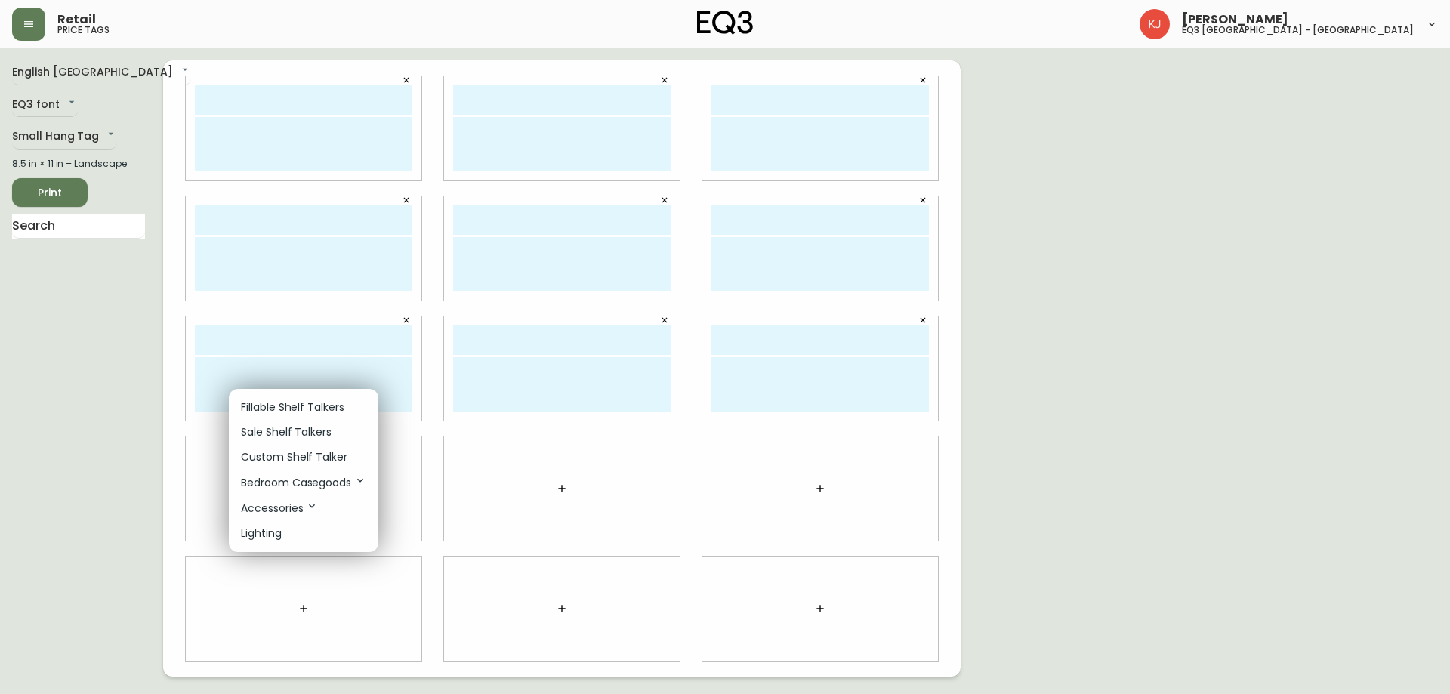
click at [329, 452] on p "Custom Shelf Talker" at bounding box center [294, 457] width 106 height 16
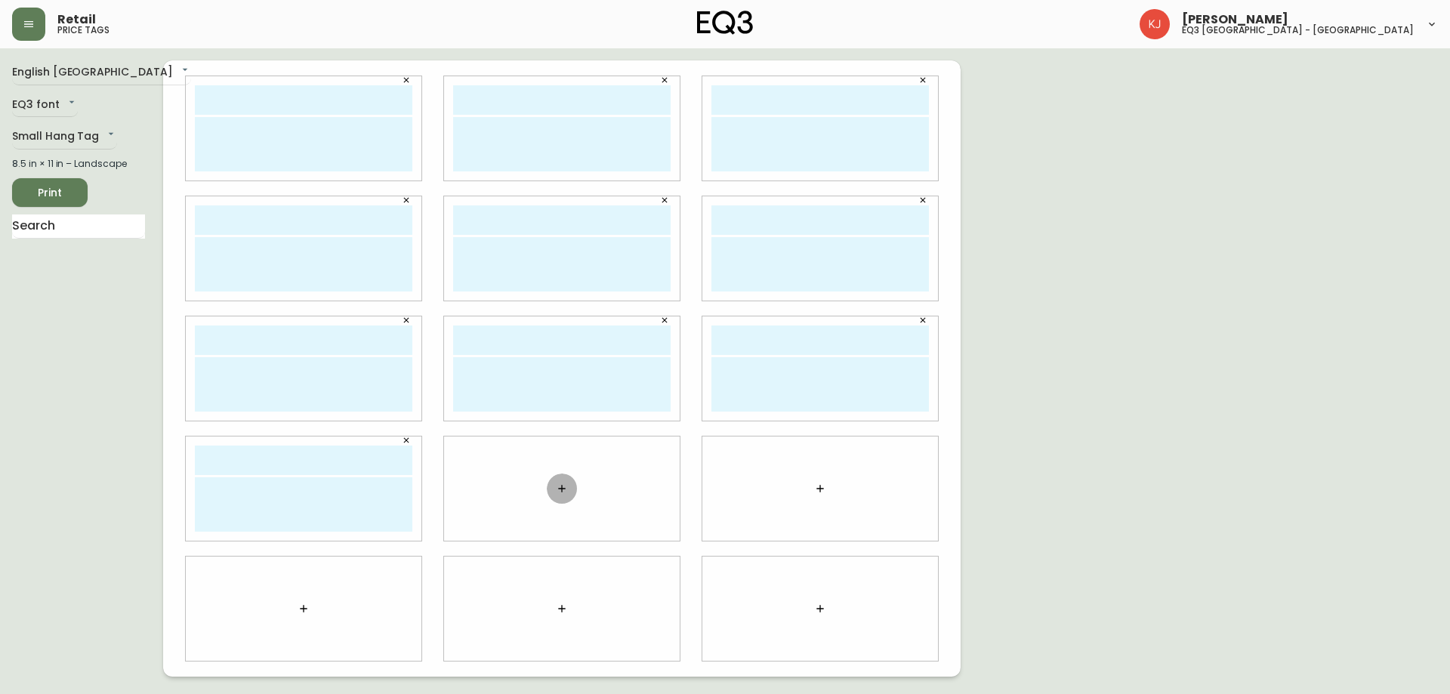
click at [553, 489] on button "button" at bounding box center [562, 488] width 30 height 30
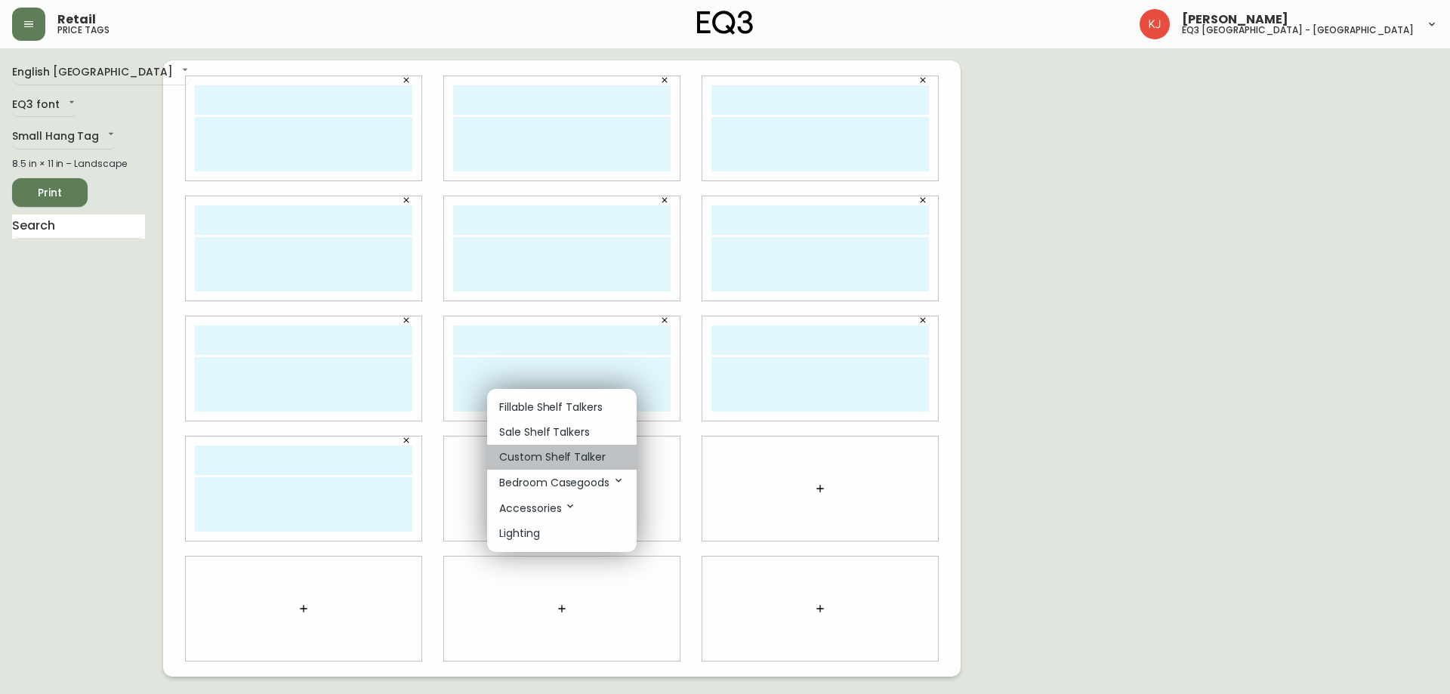
click at [545, 458] on p "Custom Shelf Talker" at bounding box center [552, 457] width 106 height 16
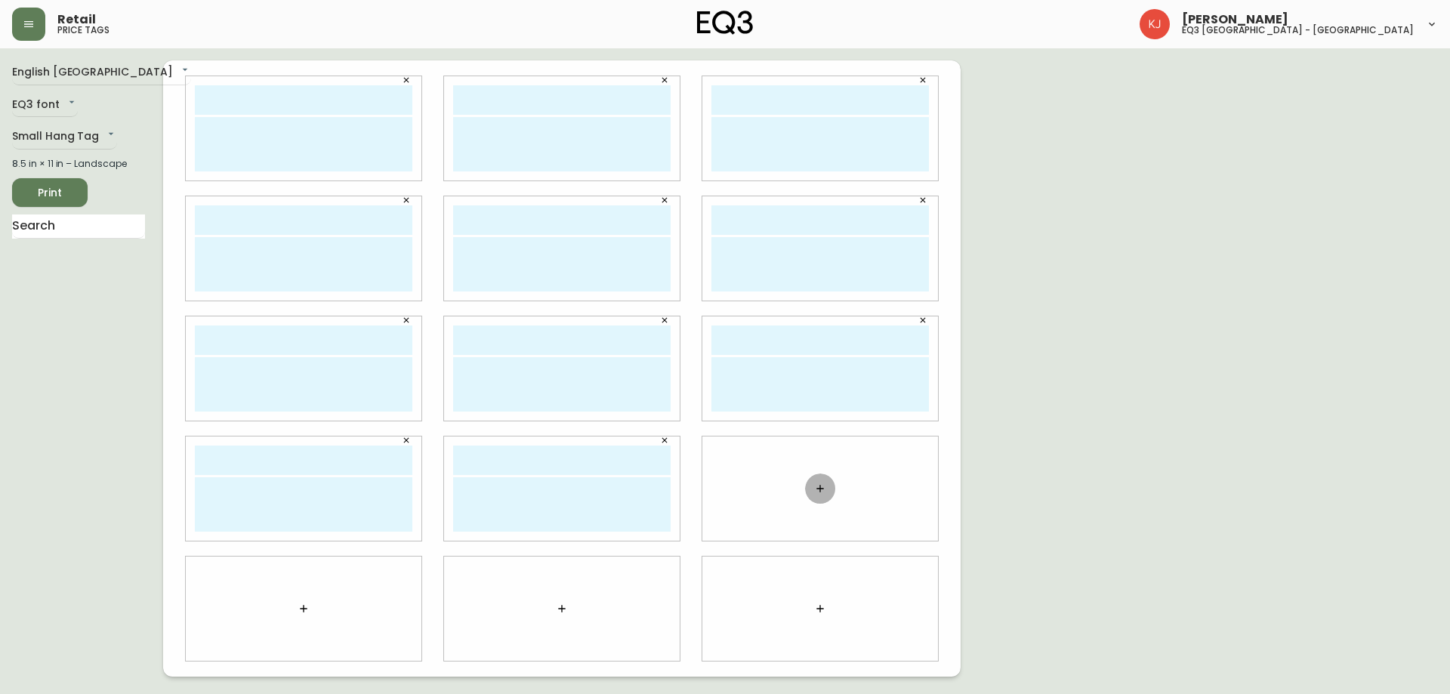
click at [818, 493] on icon "button" at bounding box center [820, 488] width 12 height 12
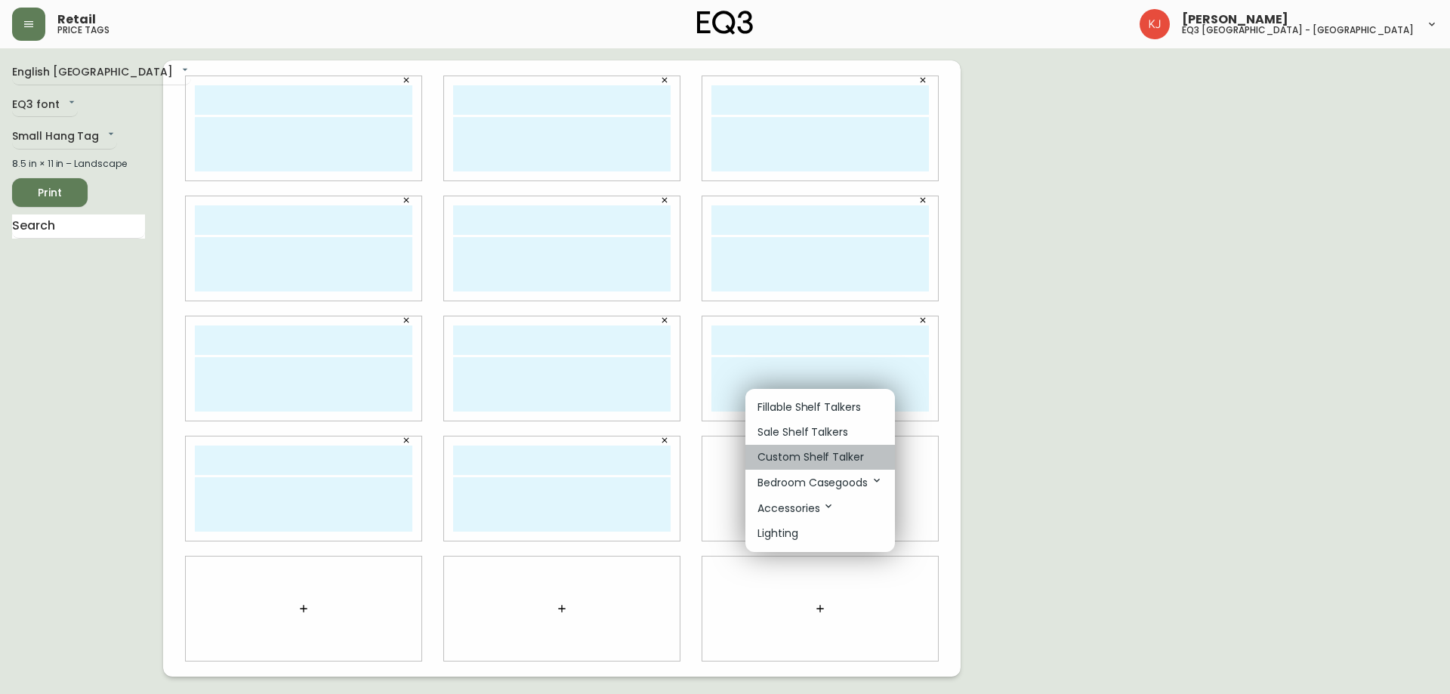
click at [807, 458] on p "Custom Shelf Talker" at bounding box center [810, 457] width 106 height 16
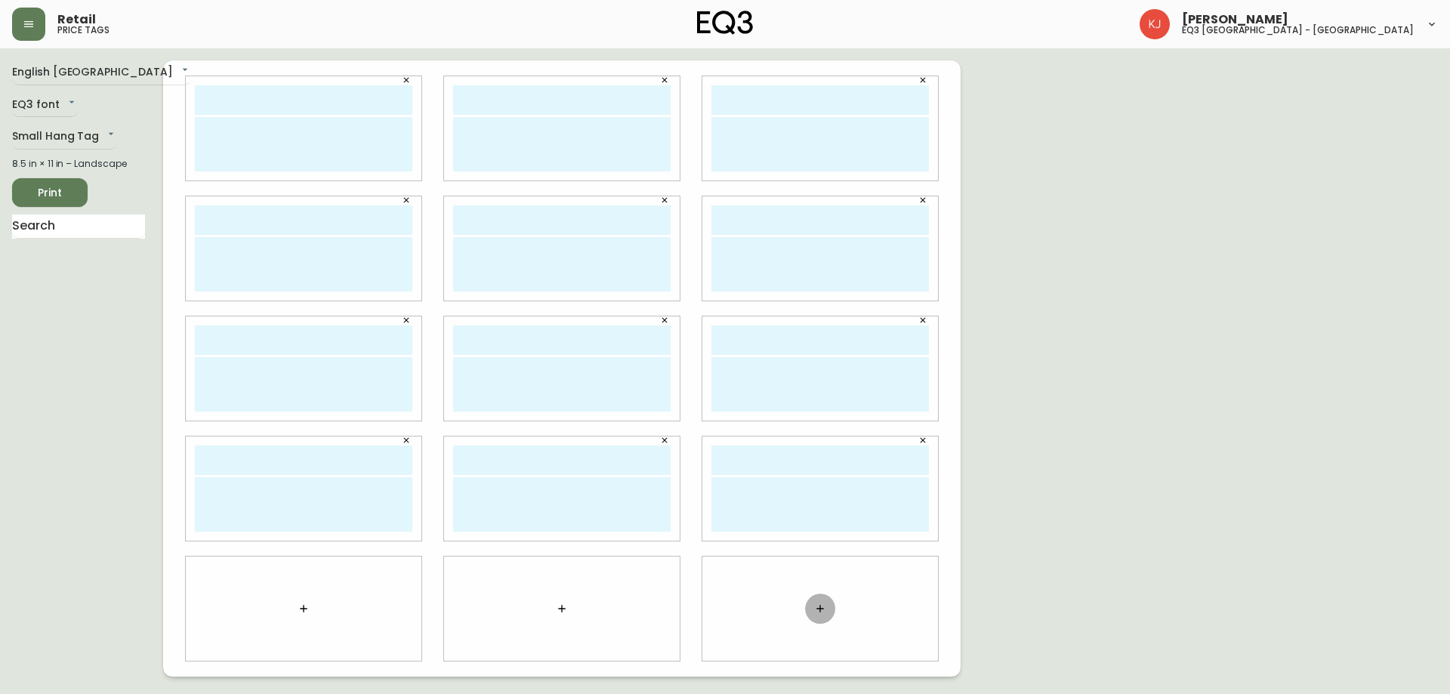
click at [825, 601] on button "button" at bounding box center [820, 608] width 30 height 30
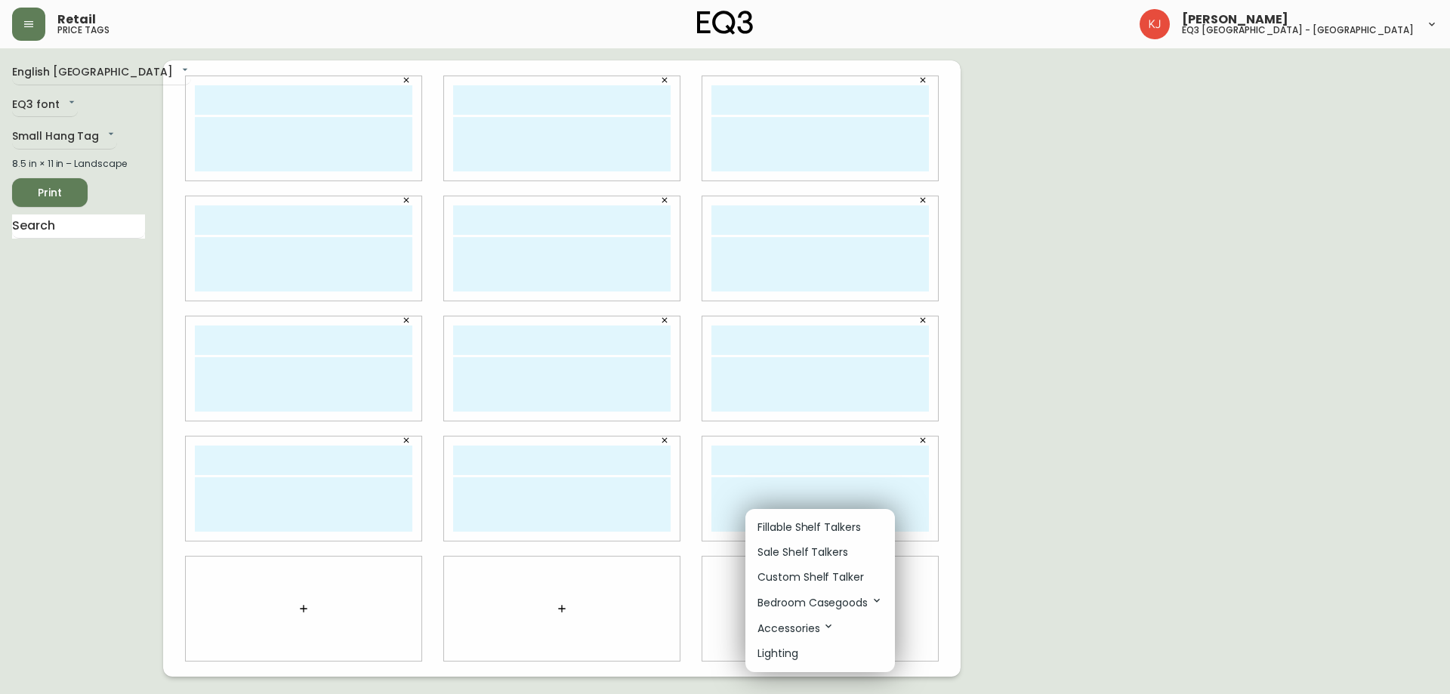
click at [840, 569] on li "Custom Shelf Talker" at bounding box center [820, 577] width 150 height 25
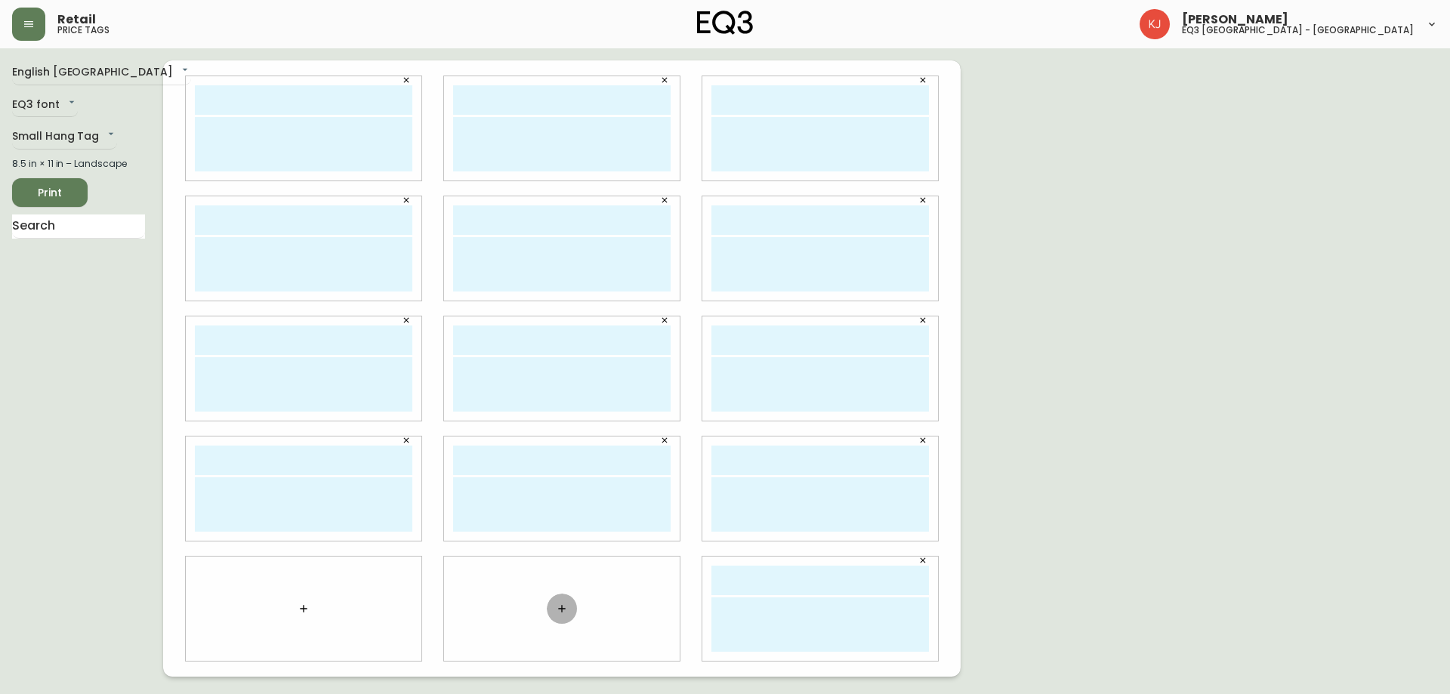
click at [562, 615] on button "button" at bounding box center [562, 608] width 30 height 30
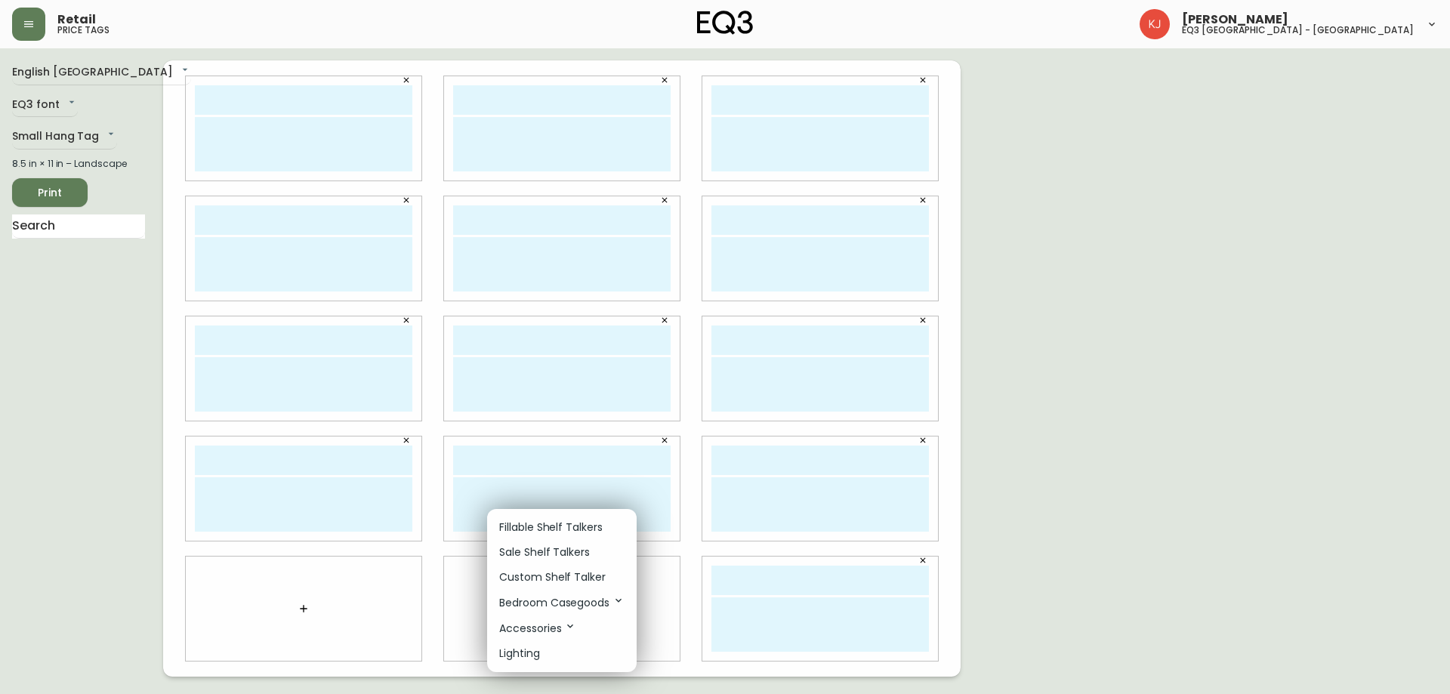
click at [559, 574] on p "Custom Shelf Talker" at bounding box center [552, 577] width 106 height 16
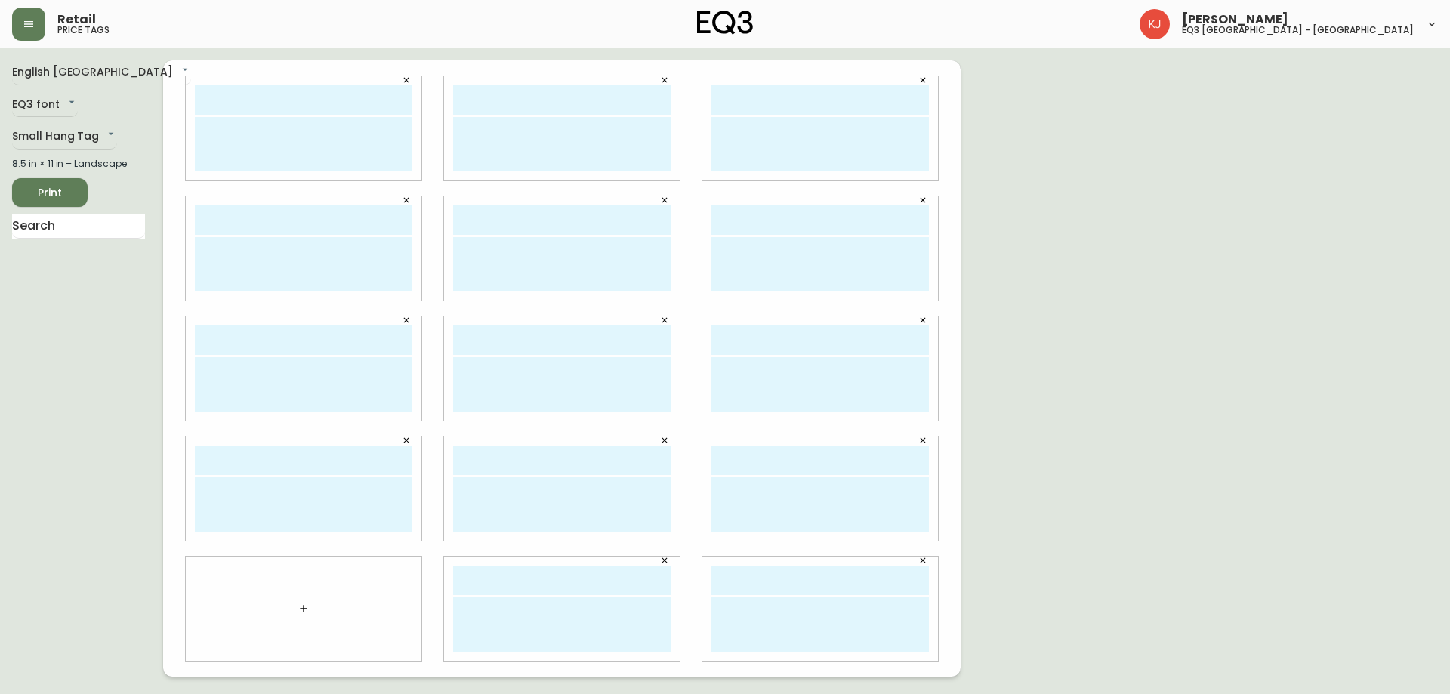
click at [304, 606] on icon "button" at bounding box center [303, 609] width 12 height 12
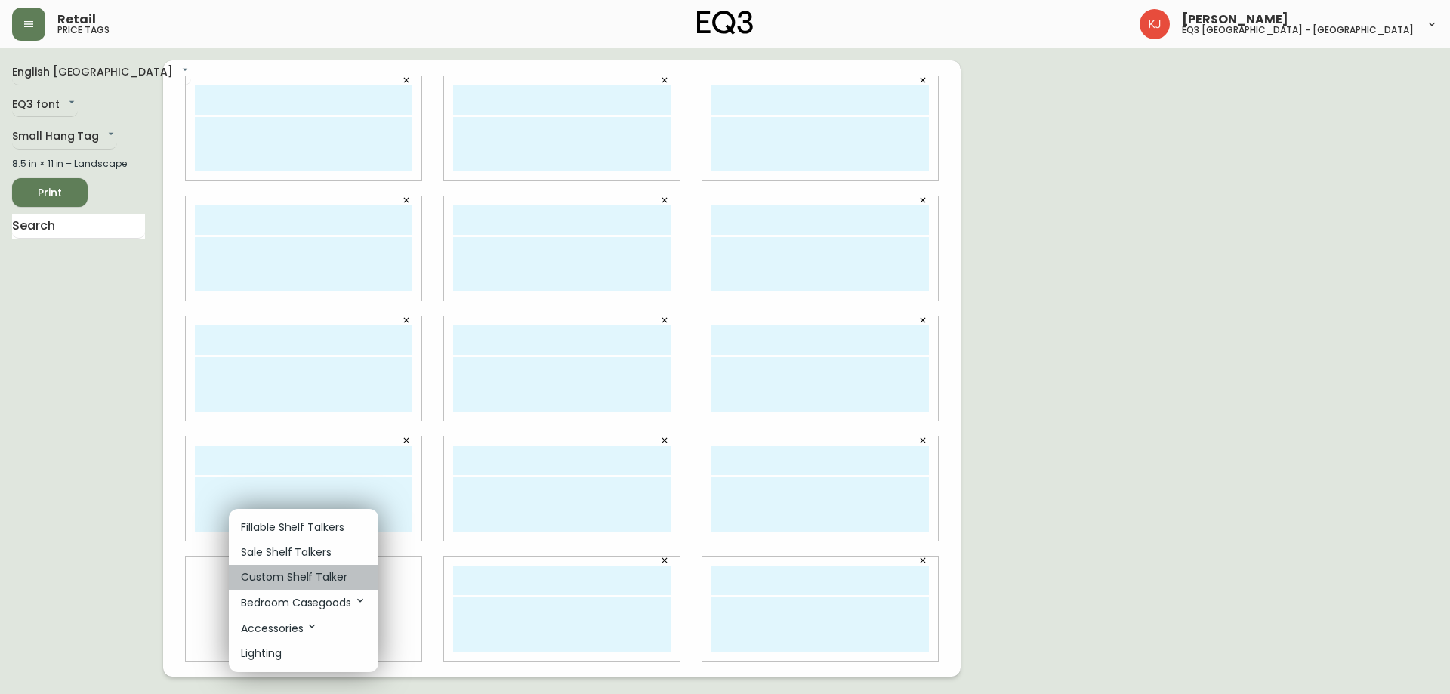
click at [307, 571] on p "Custom Shelf Talker" at bounding box center [294, 577] width 106 height 16
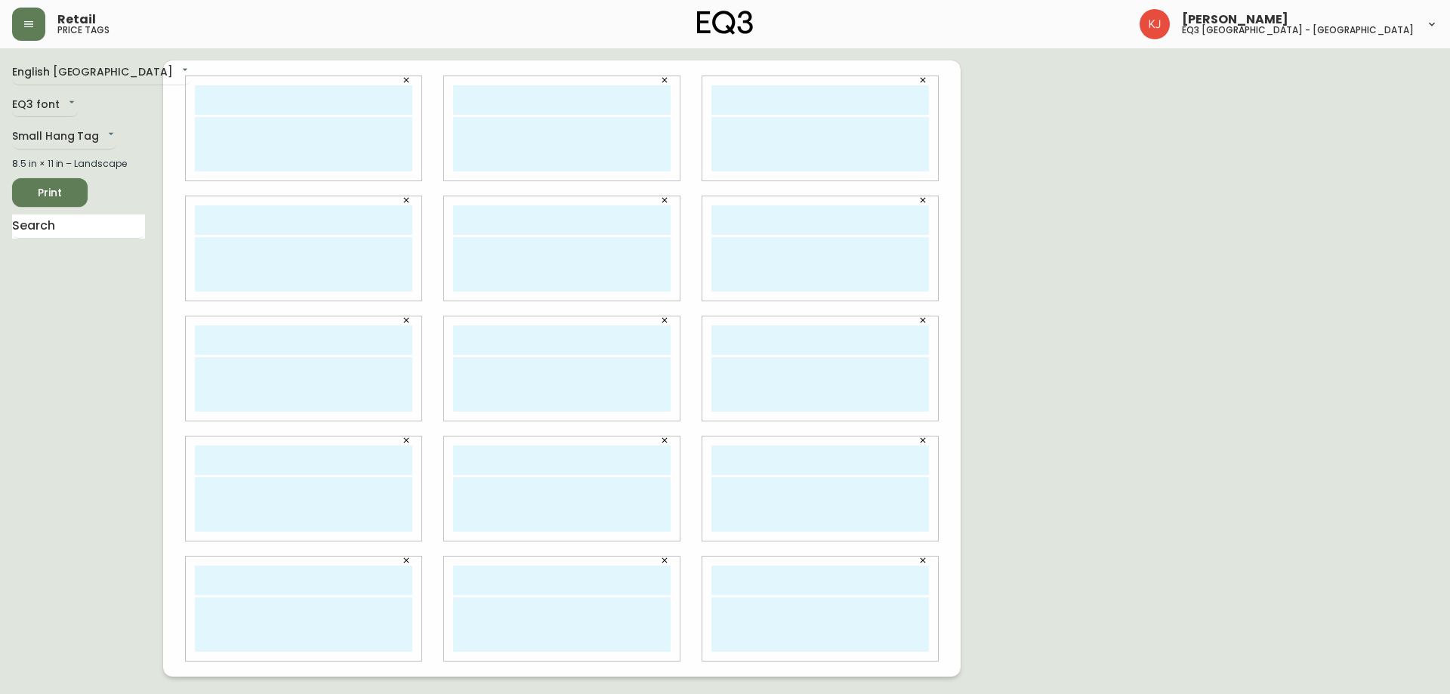
click at [252, 99] on input "text" at bounding box center [303, 99] width 217 height 29
type input "LAYLA HUJEIR"
click at [511, 104] on input "text" at bounding box center [561, 99] width 217 height 29
type input "LAYLA HUJEIR"
click at [741, 101] on input "text" at bounding box center [819, 99] width 217 height 29
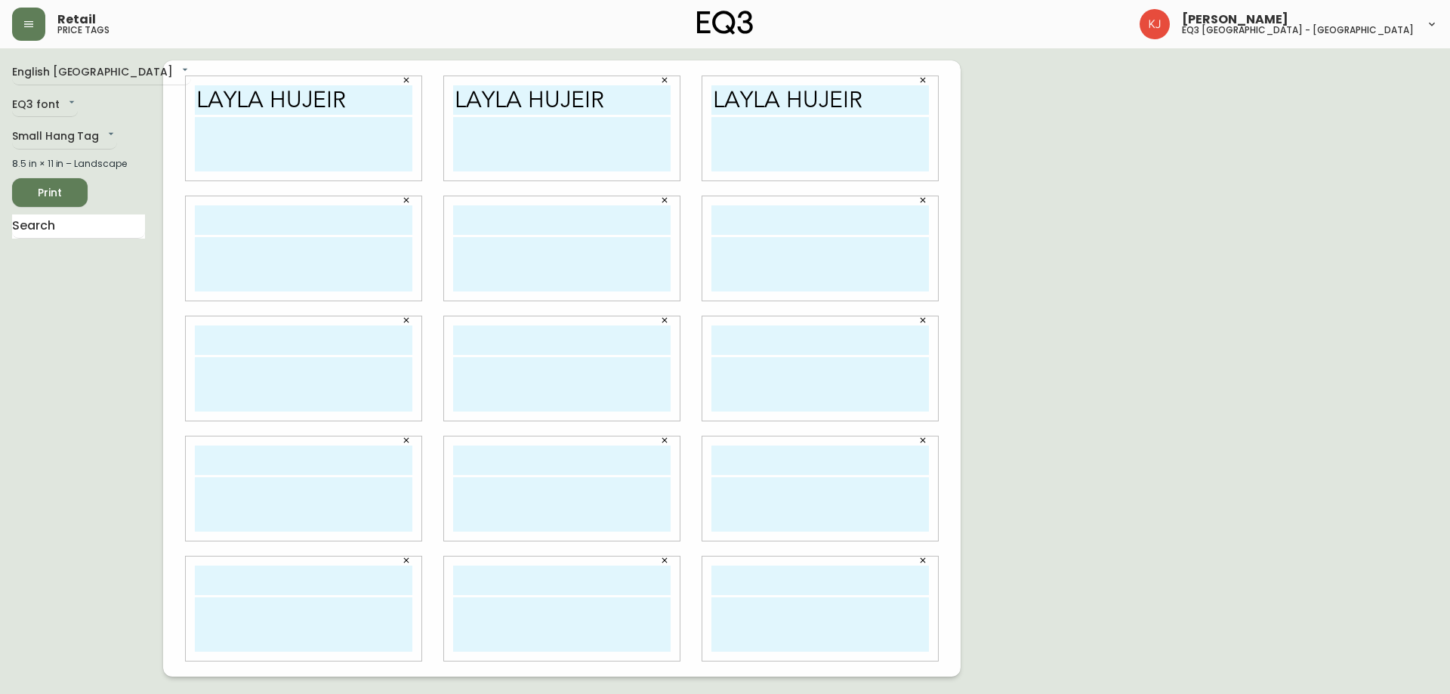
type input "LAYLA HUJEIR"
drag, startPoint x: 608, startPoint y: 93, endPoint x: 445, endPoint y: 88, distance: 162.4
click at [445, 88] on div "LAYLA HUJEIR" at bounding box center [562, 128] width 236 height 104
click at [242, 216] on input "text" at bounding box center [303, 219] width 217 height 29
paste input "LAYLA HUJEIR"
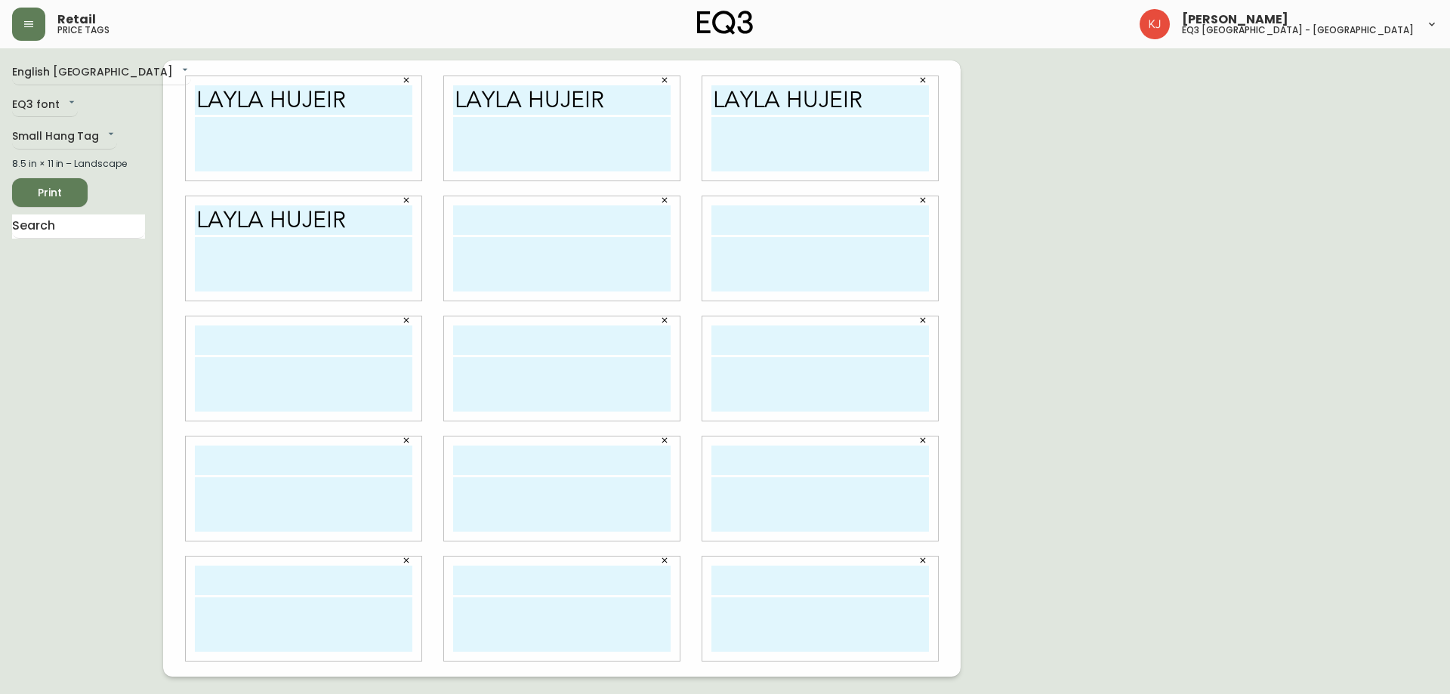
type input "LAYLA HUJEIR"
click at [470, 220] on input "text" at bounding box center [561, 219] width 217 height 29
paste input "LAYLA HUJEIR"
type input "LAYLA HUJEIR"
click at [793, 224] on input "text" at bounding box center [819, 219] width 217 height 29
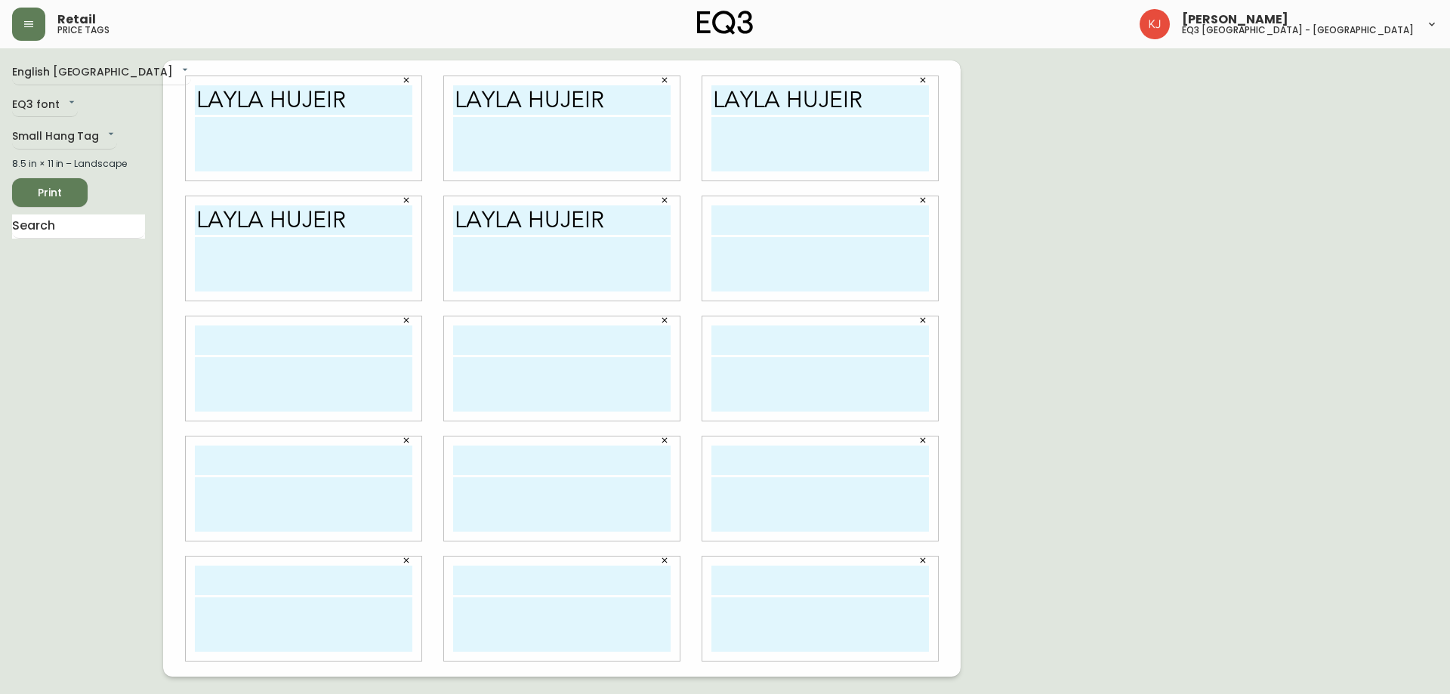
paste input "LAYLA HUJEIR"
type input "LAYLA HUJEIR"
click at [265, 340] on input "text" at bounding box center [303, 339] width 217 height 29
paste input "LAYLA HUJEIR"
type input "LAYLA HUJEIR"
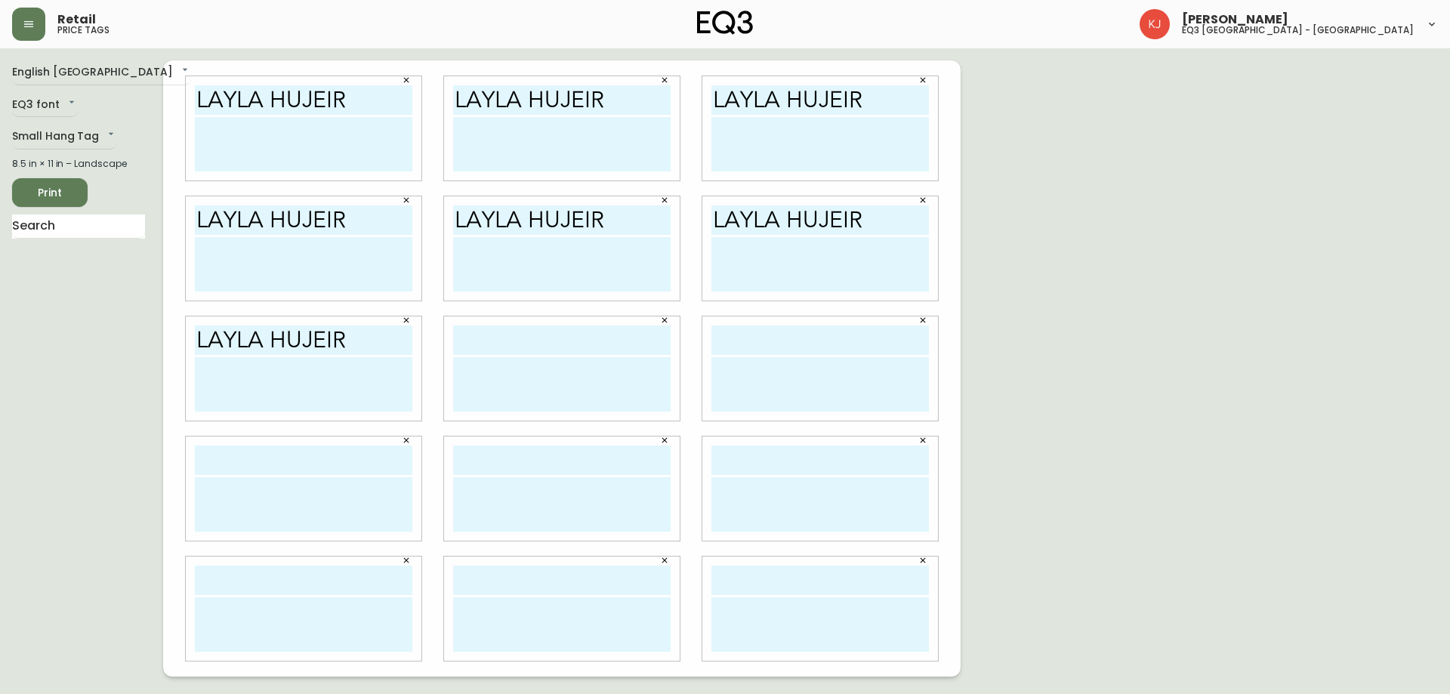
click at [464, 352] on input "text" at bounding box center [561, 339] width 217 height 29
paste input "LAYLA HUJEIR"
type input "LAYLA HUJEIR"
click at [809, 344] on input "text" at bounding box center [819, 339] width 217 height 29
paste input "LAYLA HUJEIR"
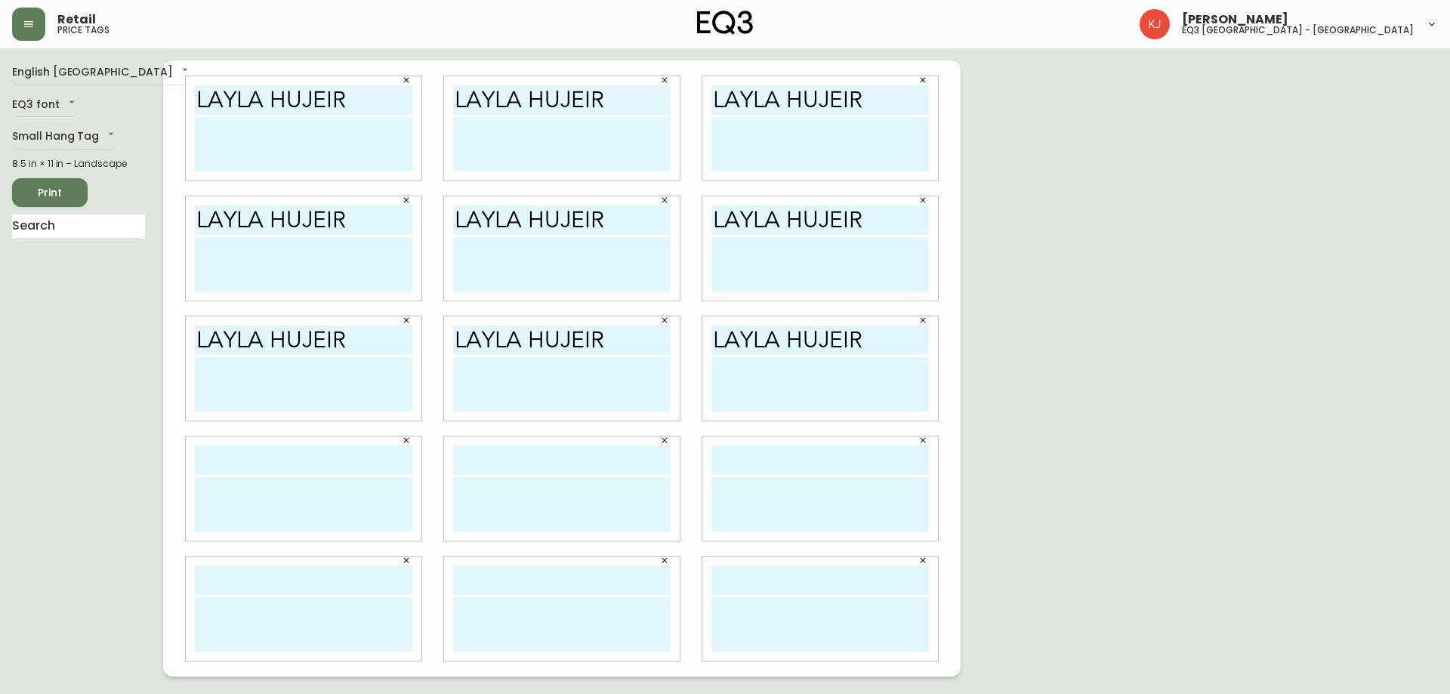
type input "LAYLA HUJEIR"
click at [204, 461] on input "text" at bounding box center [303, 459] width 217 height 29
paste input "LAYLA HUJEIR"
type input "LAYLA HUJEIR"
click at [509, 467] on input "text" at bounding box center [561, 459] width 217 height 29
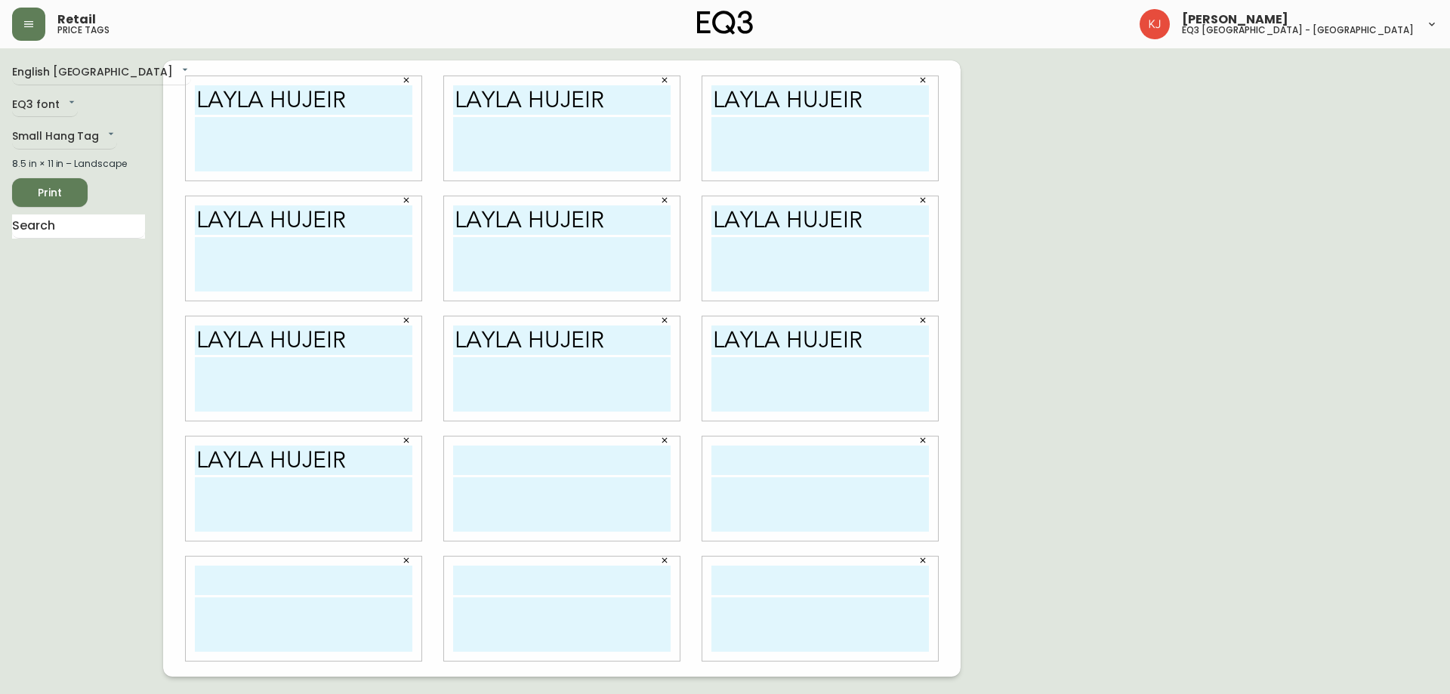
paste input "LAYLA HUJEIR"
type input "LAYLA HUJEIR"
click at [848, 455] on input "text" at bounding box center [819, 459] width 217 height 29
paste input "LAYLA HUJEIR"
type input "LAYLA HUJEIR"
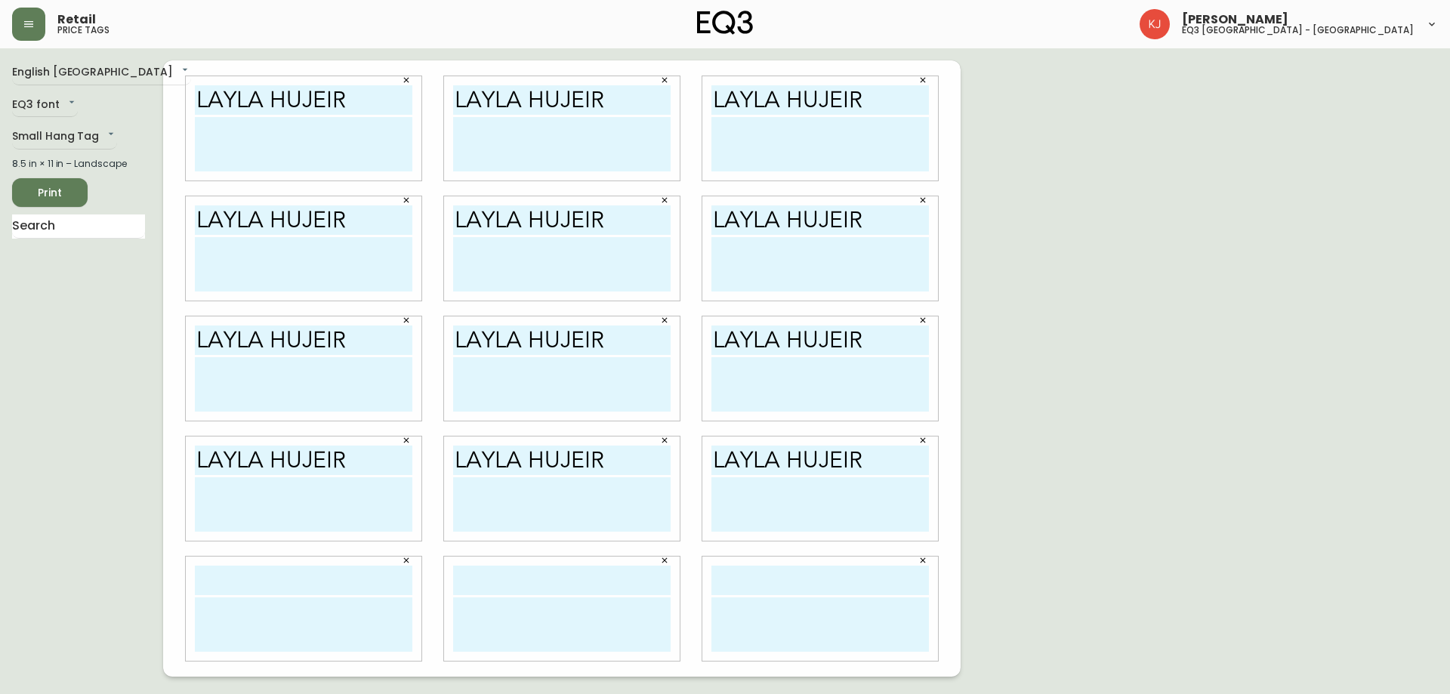
click at [281, 577] on input "text" at bounding box center [303, 580] width 217 height 29
paste input "LAYLA HUJEIR"
type input "LAYLA HUJEIR"
click at [464, 578] on input "text" at bounding box center [561, 580] width 217 height 29
paste input "LAYLA HUJEIR"
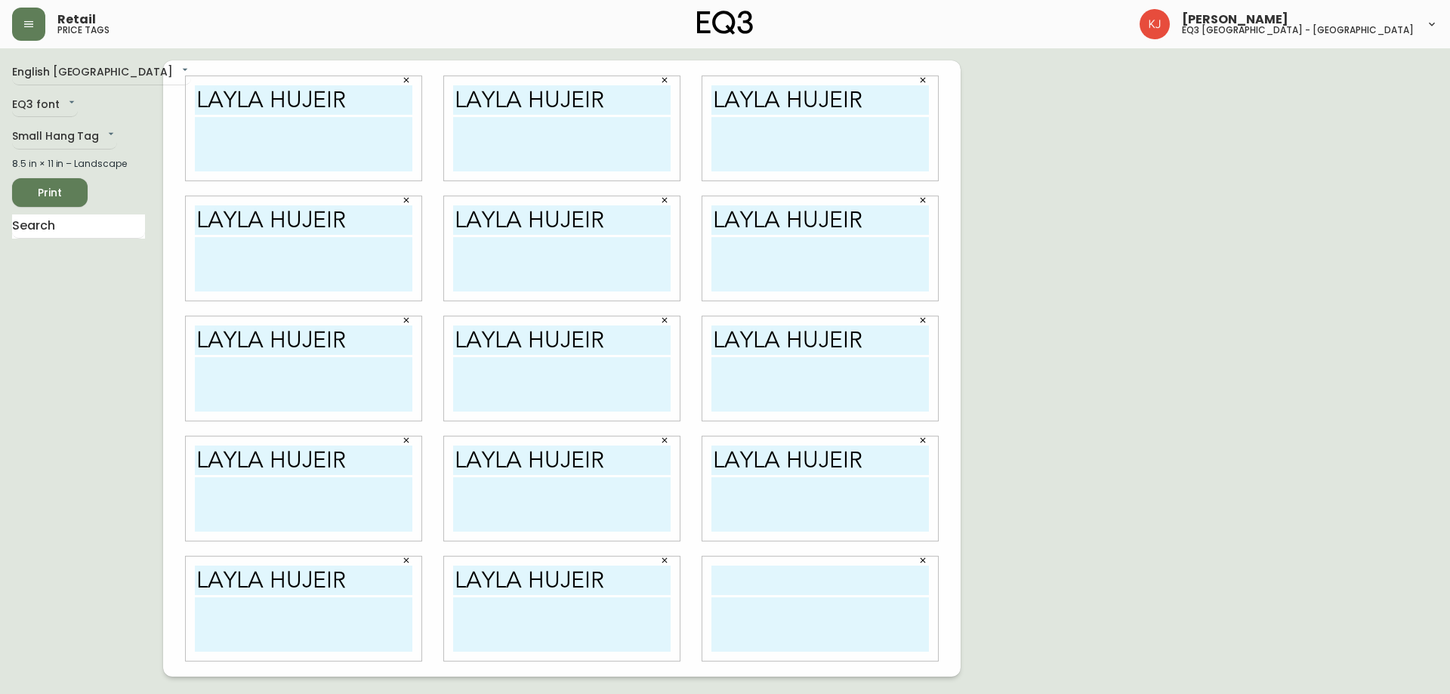
type input "LAYLA HUJEIR"
click at [781, 570] on input "text" at bounding box center [819, 580] width 217 height 29
paste input "LAYLA HUJEIR"
type input "LAYLA HUJEIR"
click at [242, 141] on textarea at bounding box center [303, 144] width 217 height 54
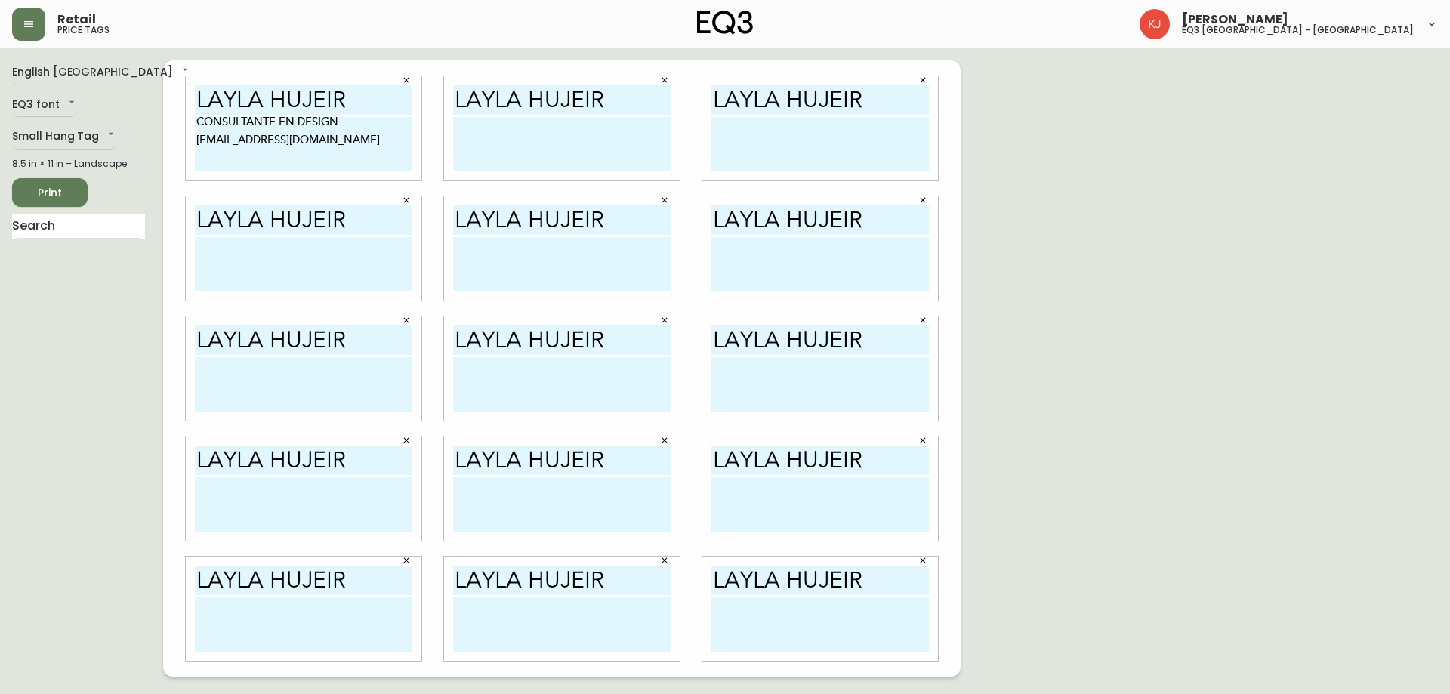
drag, startPoint x: 326, startPoint y: 157, endPoint x: 314, endPoint y: 158, distance: 12.1
click at [314, 158] on textarea "CONSULTANTE EN DESIGN [EMAIL_ADDRESS][DOMAIN_NAME]" at bounding box center [303, 144] width 217 height 54
drag, startPoint x: 312, startPoint y: 162, endPoint x: 245, endPoint y: 154, distance: 67.6
click at [245, 154] on textarea "CONSULTANTE EN DESIGN [EMAIL_ADDRESS][DOMAIN_NAME]" at bounding box center [303, 144] width 217 height 54
click at [220, 150] on textarea "CONSULTANTE EN DESIGN [EMAIL_ADDRESS][DOMAIN_NAME]" at bounding box center [303, 144] width 217 height 54
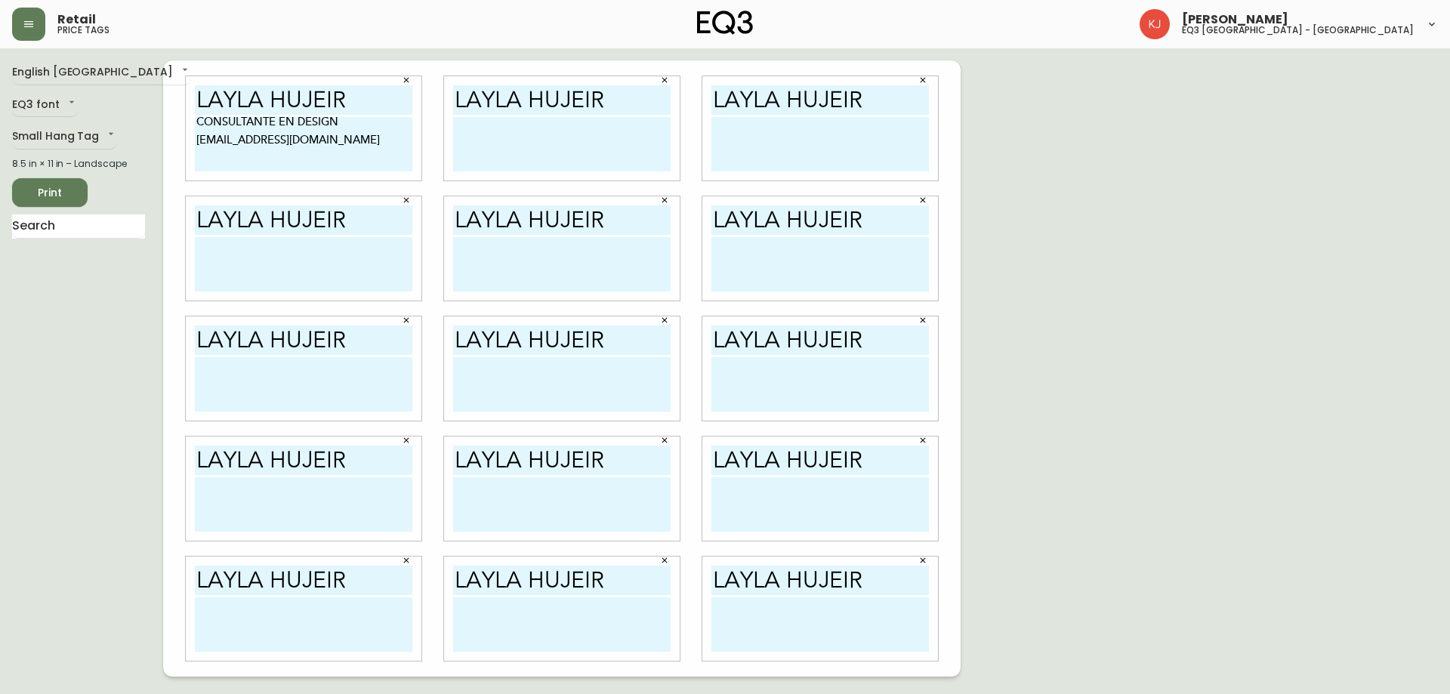
drag, startPoint x: 293, startPoint y: 148, endPoint x: 186, endPoint y: 128, distance: 108.3
click at [186, 128] on div "LAYLA HUJEIR CONSULTANTE EN DESIGN [EMAIL_ADDRESS][DOMAIN_NAME]" at bounding box center [304, 128] width 236 height 104
type textarea "CONSULTANTE EN DESIGN [EMAIL_ADDRESS][DOMAIN_NAME]"
click at [535, 130] on textarea at bounding box center [561, 144] width 217 height 54
paste textarea "CONSULTANTE EN DESIGN [EMAIL_ADDRESS][DOMAIN_NAME]"
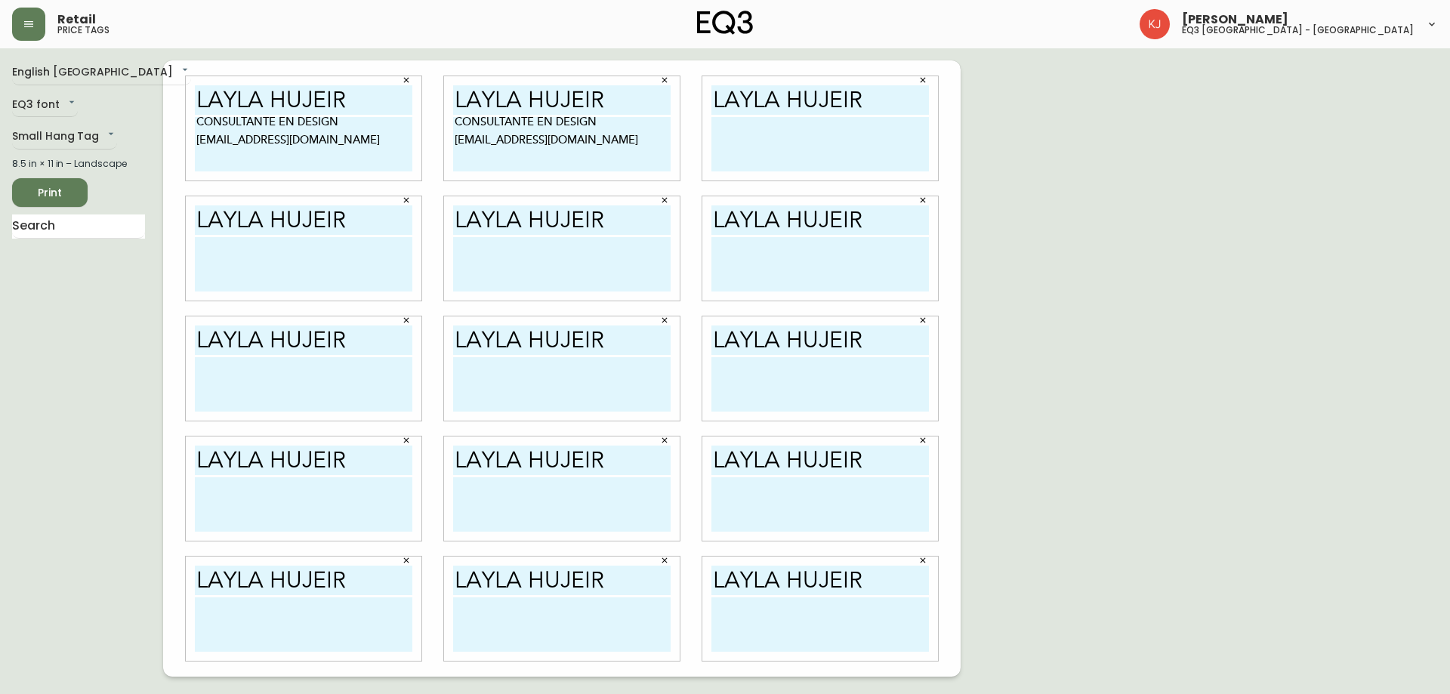
click at [456, 123] on textarea "CONSULTANTE EN DESIGN [EMAIL_ADDRESS][DOMAIN_NAME]" at bounding box center [561, 144] width 217 height 54
drag, startPoint x: 552, startPoint y: 151, endPoint x: 436, endPoint y: 102, distance: 126.2
click at [436, 102] on div "LAYLA HUJEIR CONSULTANTE EN DESIGN [EMAIL_ADDRESS][DOMAIN_NAME]" at bounding box center [562, 129] width 258 height 120
type textarea "CONSULTANTE EN DESIGN [EMAIL_ADDRESS][DOMAIN_NAME]"
click at [726, 140] on textarea at bounding box center [819, 144] width 217 height 54
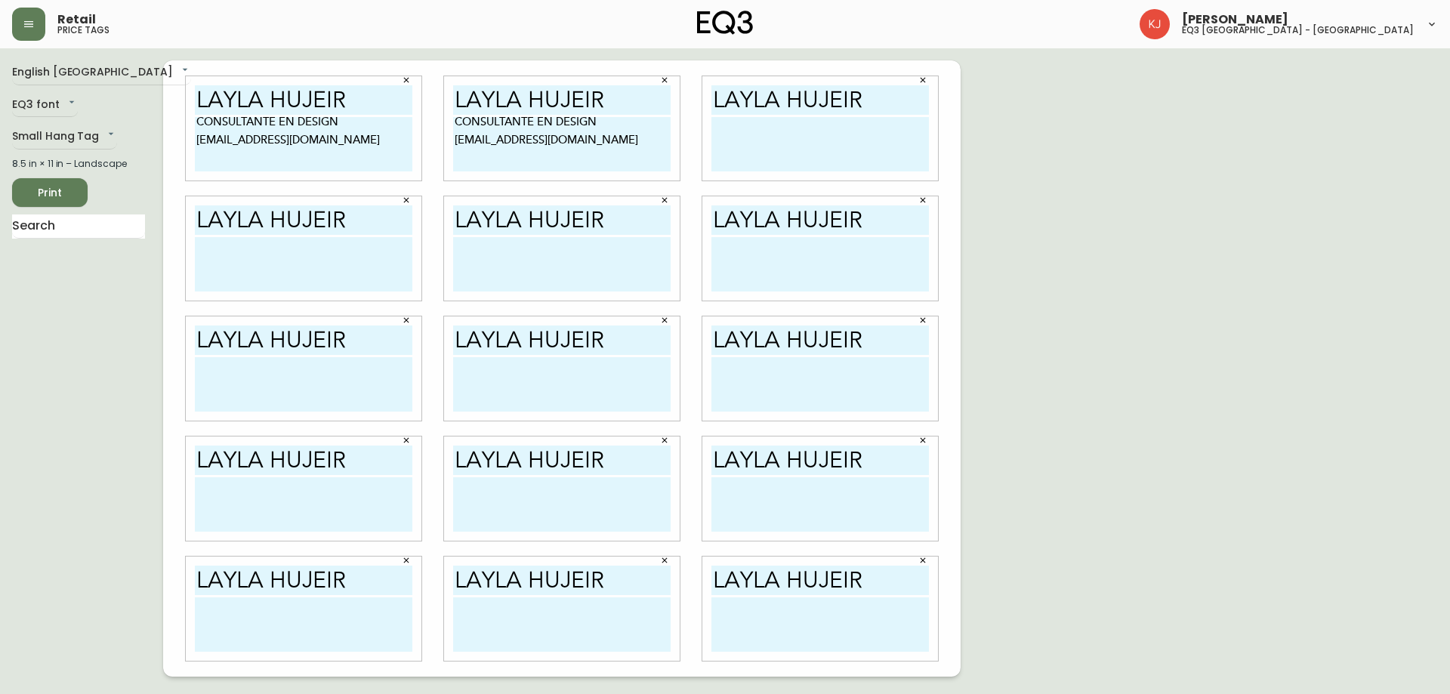
paste textarea "CONSULTANTE EN DESIGN [EMAIL_ADDRESS][DOMAIN_NAME]"
type textarea "CONSULTANTE EN DESIGN [EMAIL_ADDRESS][DOMAIN_NAME]"
click at [250, 242] on textarea at bounding box center [303, 264] width 217 height 54
paste textarea "CONSULTANTE EN DESIGN [EMAIL_ADDRESS][DOMAIN_NAME]"
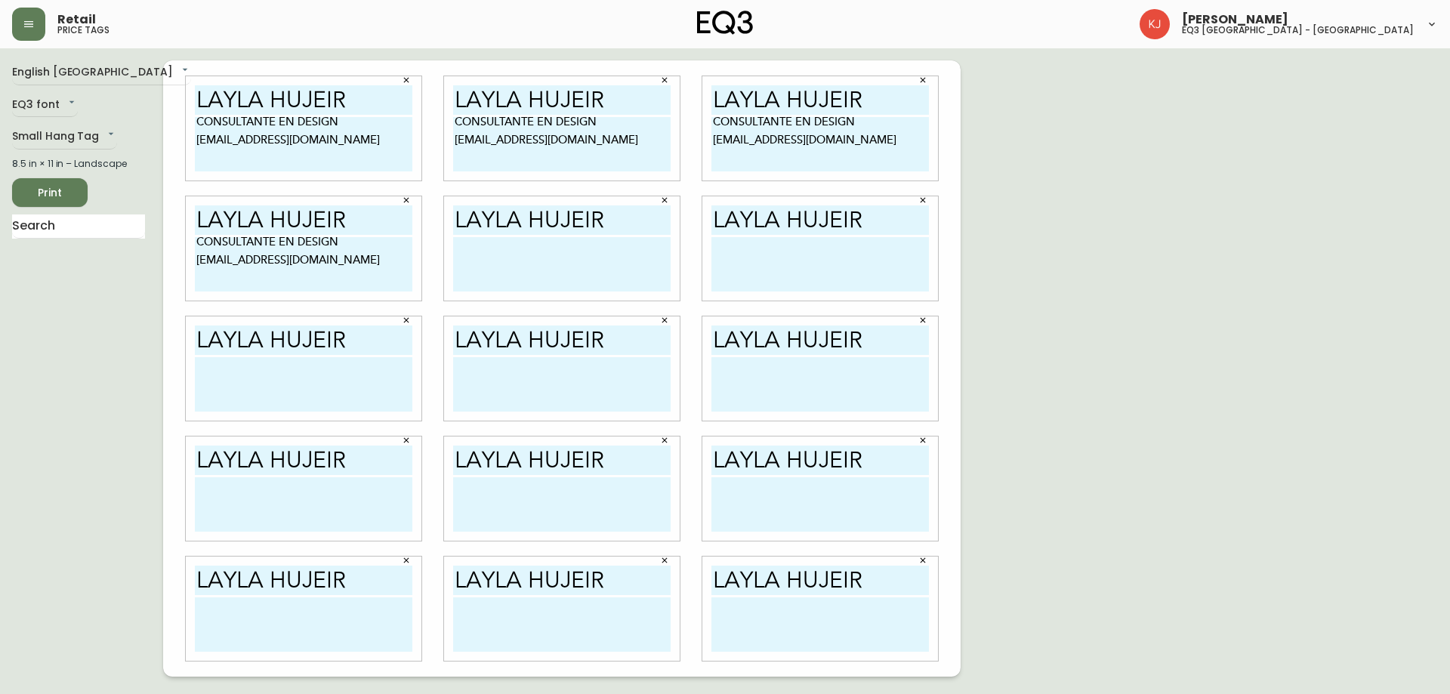
type textarea "CONSULTANTE EN DESIGN [EMAIL_ADDRESS][DOMAIN_NAME]"
click at [473, 254] on textarea at bounding box center [561, 264] width 217 height 54
paste textarea "CONSULTANTE EN DESIGN [EMAIL_ADDRESS][DOMAIN_NAME]"
type textarea "CONSULTANTE EN DESIGN [EMAIL_ADDRESS][DOMAIN_NAME]"
click at [754, 264] on textarea at bounding box center [819, 264] width 217 height 54
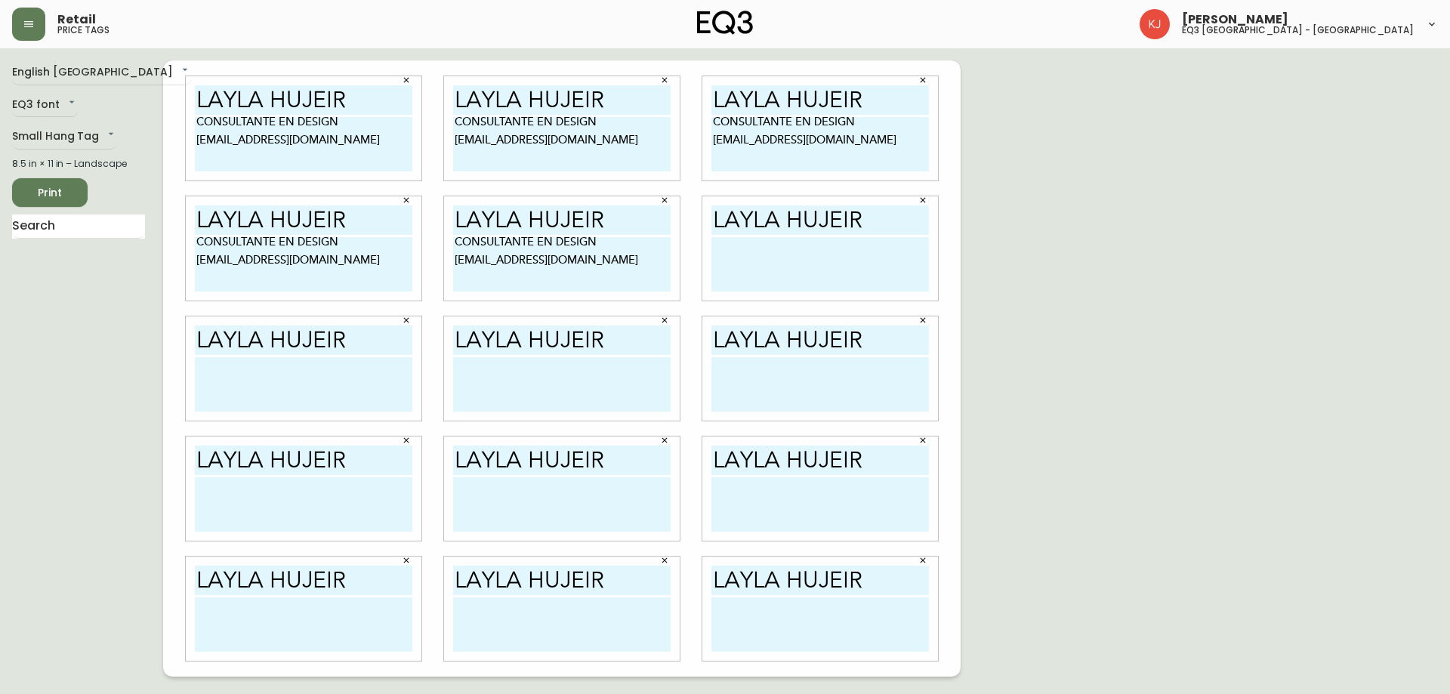
paste textarea "CONSULTANTE EN DESIGN [EMAIL_ADDRESS][DOMAIN_NAME]"
type textarea "CONSULTANTE EN DESIGN [EMAIL_ADDRESS][DOMAIN_NAME]"
click at [229, 371] on textarea at bounding box center [303, 384] width 217 height 54
paste textarea "CONSULTANTE EN DESIGN [EMAIL_ADDRESS][DOMAIN_NAME]"
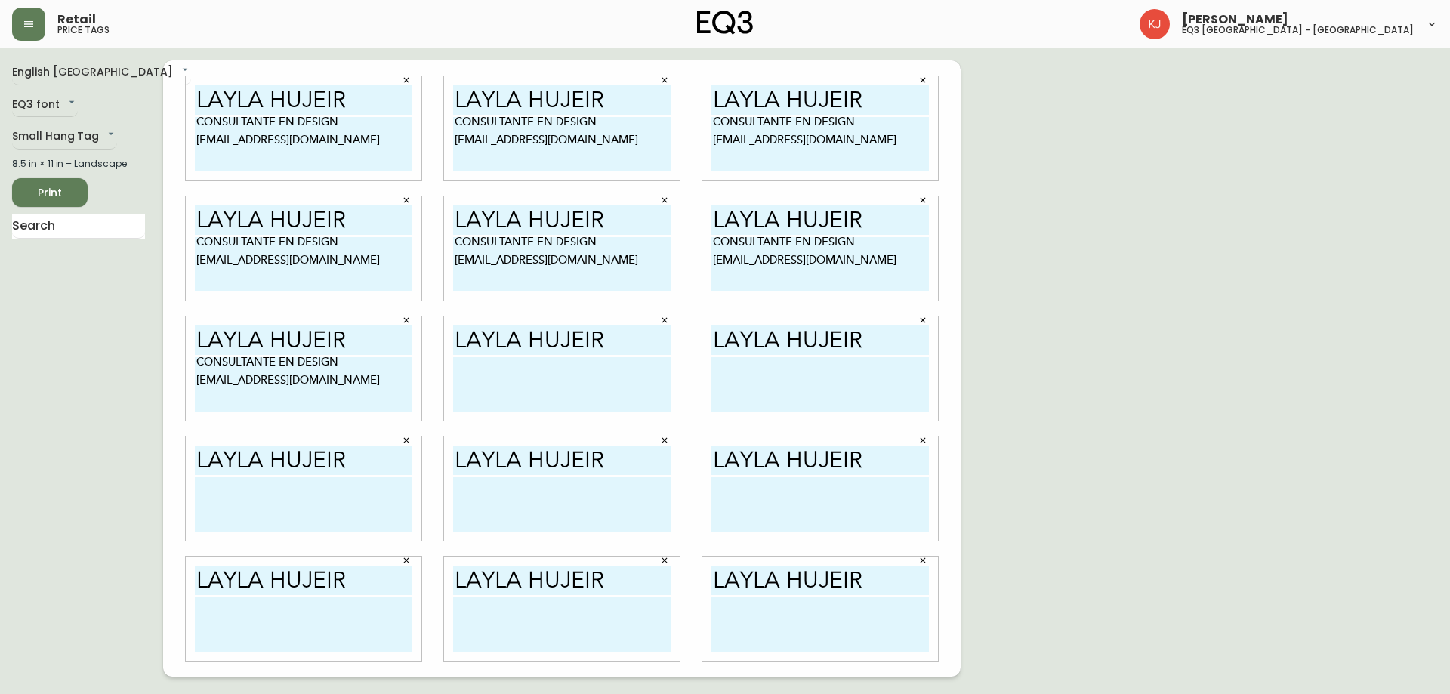
type textarea "CONSULTANTE EN DESIGN [EMAIL_ADDRESS][DOMAIN_NAME]"
click at [501, 364] on textarea at bounding box center [561, 384] width 217 height 54
paste textarea "CONSULTANTE EN DESIGN [EMAIL_ADDRESS][DOMAIN_NAME]"
type textarea "CONSULTANTE EN DESIGN [EMAIL_ADDRESS][DOMAIN_NAME]"
click at [751, 375] on textarea at bounding box center [819, 384] width 217 height 54
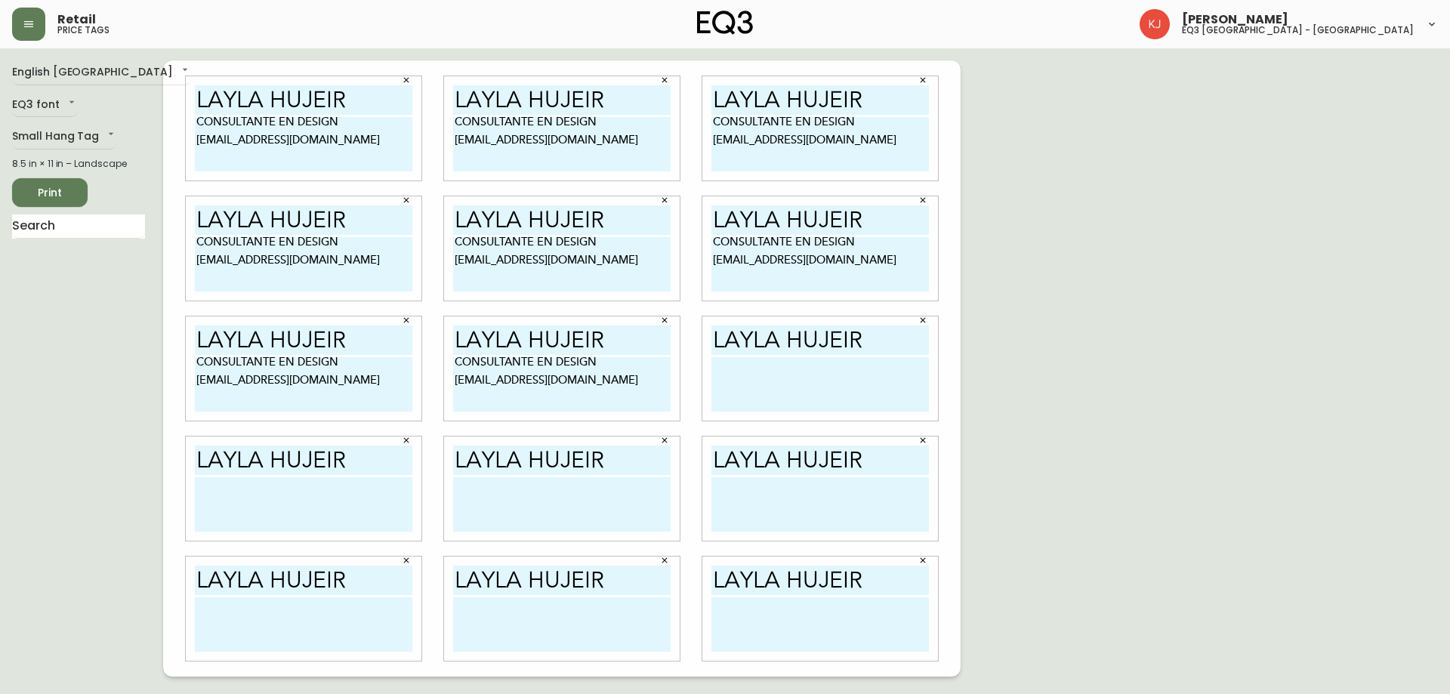
paste textarea "CONSULTANTE EN DESIGN [EMAIL_ADDRESS][DOMAIN_NAME]"
type textarea "CONSULTANTE EN DESIGN [EMAIL_ADDRESS][DOMAIN_NAME]"
click at [218, 480] on textarea at bounding box center [303, 504] width 217 height 54
paste textarea "CONSULTANTE EN DESIGN [EMAIL_ADDRESS][DOMAIN_NAME]"
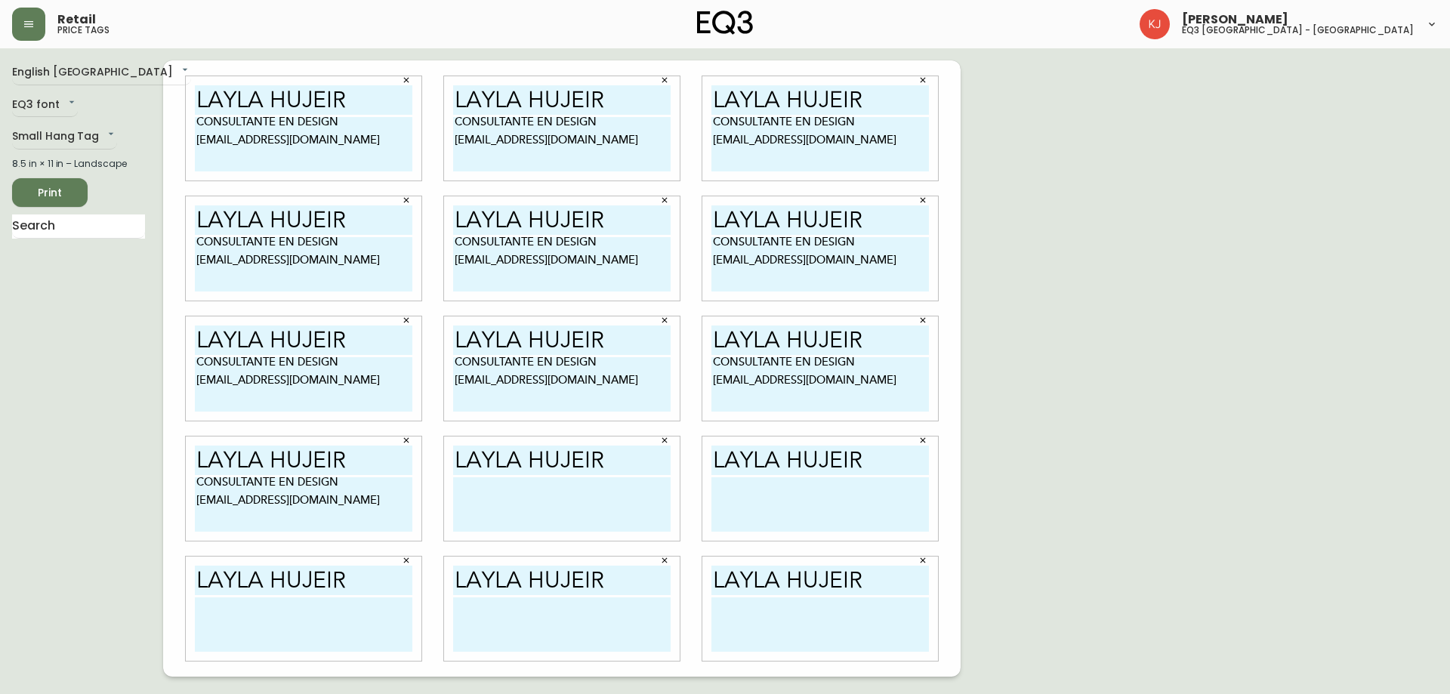
type textarea "CONSULTANTE EN DESIGN [EMAIL_ADDRESS][DOMAIN_NAME]"
click at [530, 498] on textarea at bounding box center [561, 504] width 217 height 54
paste textarea "CONSULTANTE EN DESIGN [EMAIL_ADDRESS][DOMAIN_NAME]"
type textarea "CONSULTANTE EN DESIGN [EMAIL_ADDRESS][DOMAIN_NAME]"
click at [718, 492] on textarea at bounding box center [819, 504] width 217 height 54
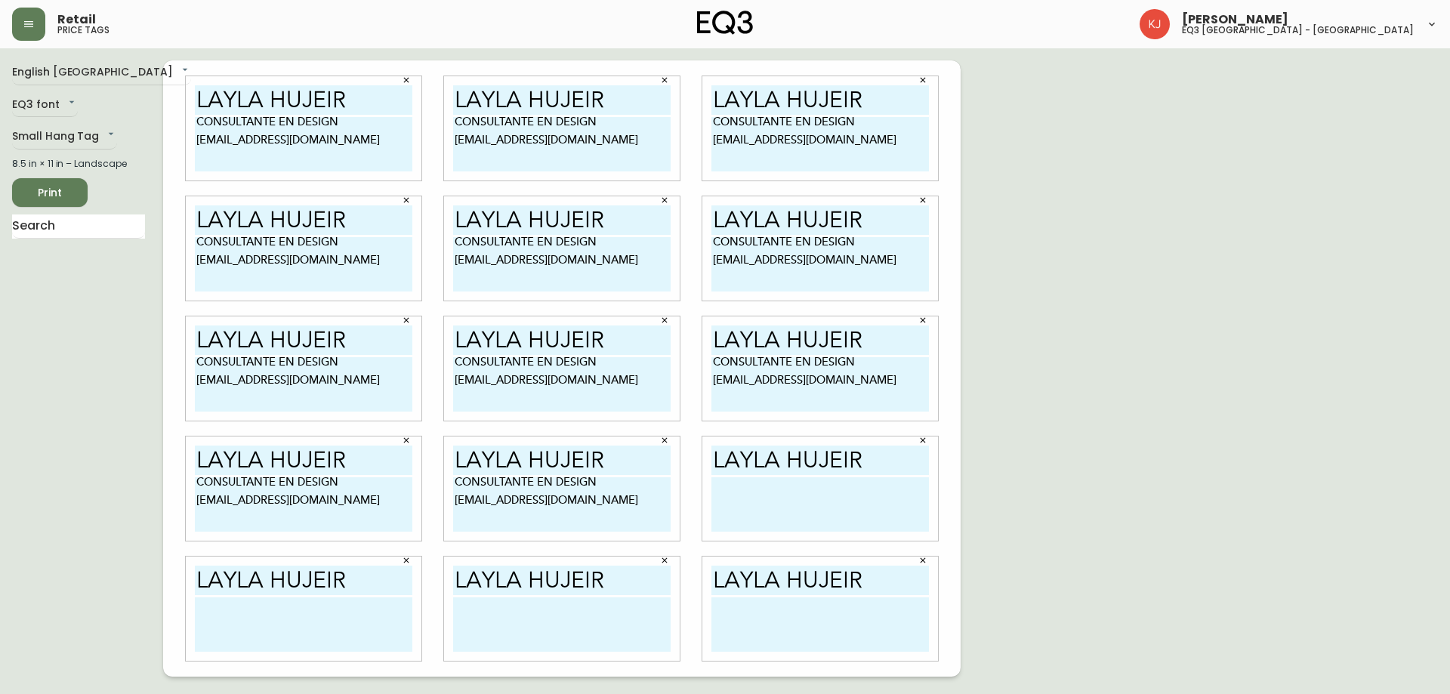
paste textarea "CONSULTANTE EN DESIGN [EMAIL_ADDRESS][DOMAIN_NAME]"
type textarea "CONSULTANTE EN DESIGN [EMAIL_ADDRESS][DOMAIN_NAME]"
click at [329, 609] on textarea at bounding box center [303, 624] width 217 height 54
paste textarea "CONSULTANTE EN DESIGN [EMAIL_ADDRESS][DOMAIN_NAME]"
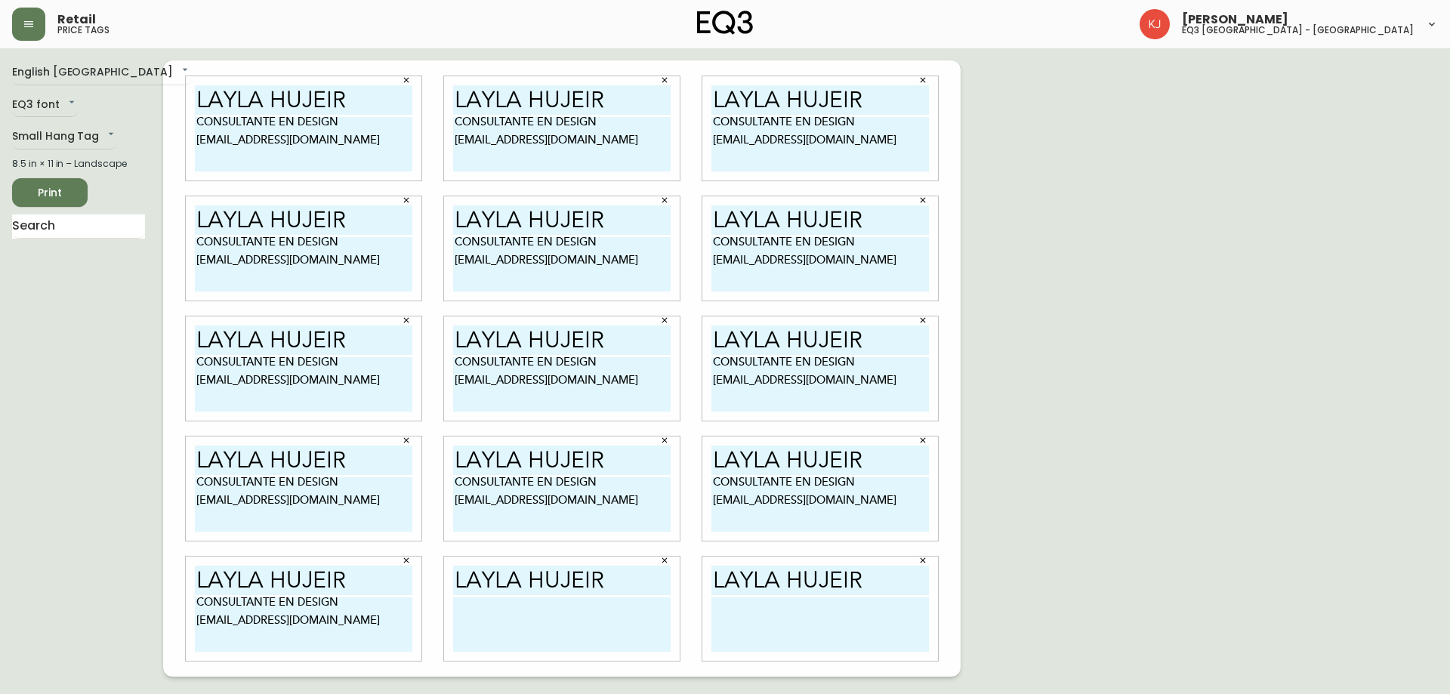
type textarea "CONSULTANTE EN DESIGN [EMAIL_ADDRESS][DOMAIN_NAME]"
click at [517, 601] on textarea at bounding box center [561, 624] width 217 height 54
paste textarea "CONSULTANTE EN DESIGN [EMAIL_ADDRESS][DOMAIN_NAME]"
type textarea "CONSULTANTE EN DESIGN [EMAIL_ADDRESS][DOMAIN_NAME]"
click at [738, 627] on textarea at bounding box center [819, 624] width 217 height 54
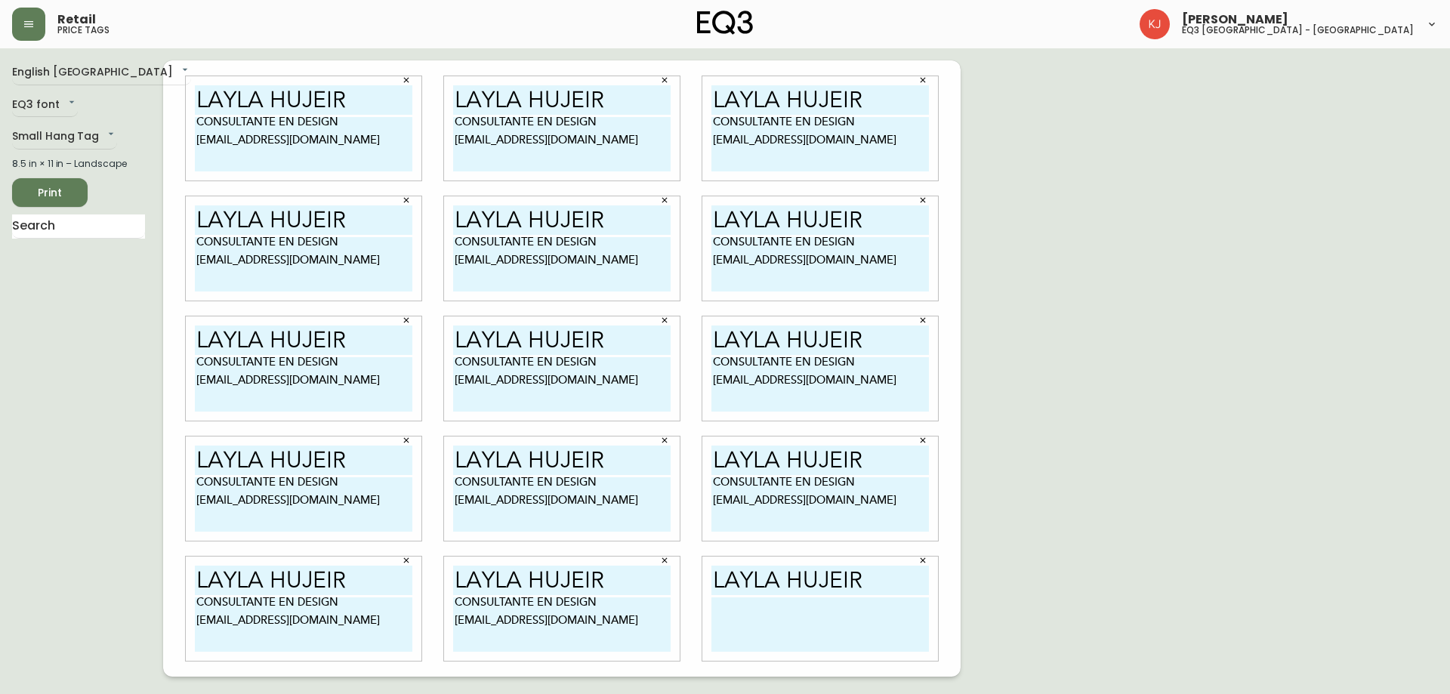
paste textarea "CONSULTANTE EN DESIGN [EMAIL_ADDRESS][DOMAIN_NAME]"
type textarea "CONSULTANTE EN DESIGN [EMAIL_ADDRESS][DOMAIN_NAME]"
click at [72, 188] on span "Print" at bounding box center [49, 192] width 51 height 19
